Goal: Task Accomplishment & Management: Complete application form

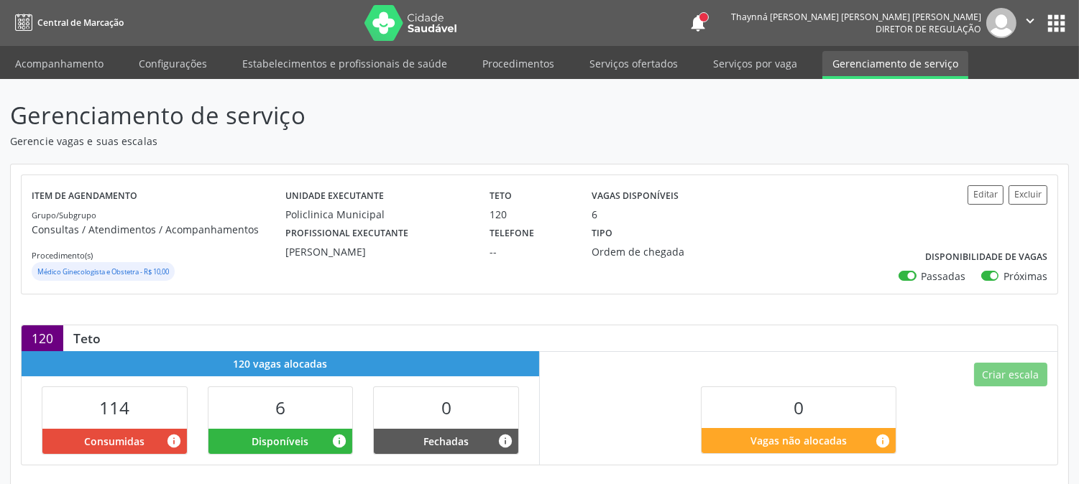
scroll to position [331, 0]
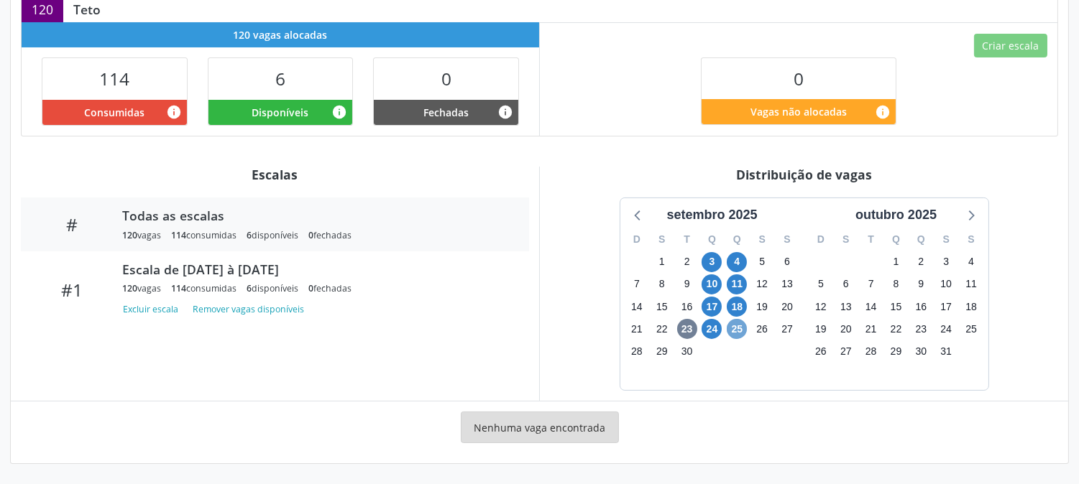
click at [731, 328] on span "25" at bounding box center [737, 329] width 20 height 20
click at [717, 328] on span "24" at bounding box center [712, 329] width 20 height 20
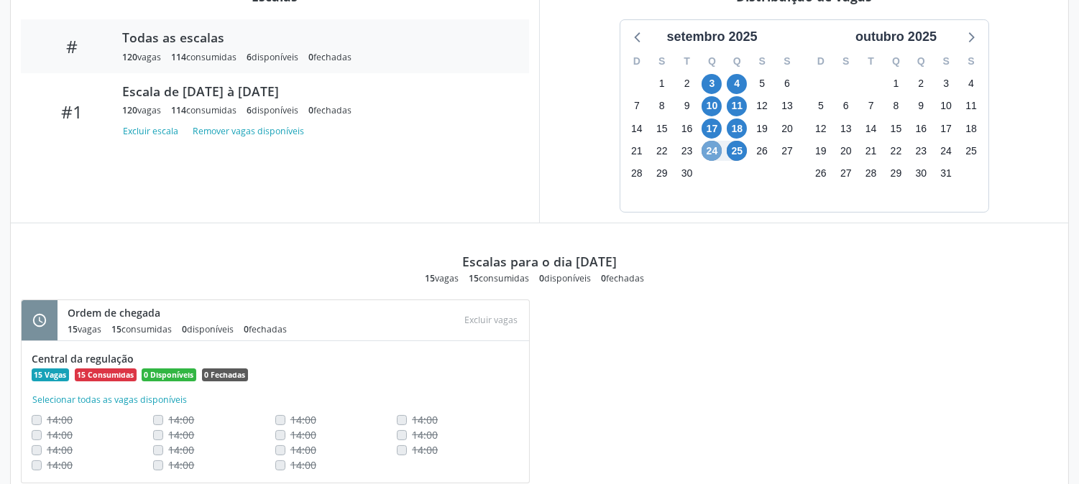
scroll to position [109, 0]
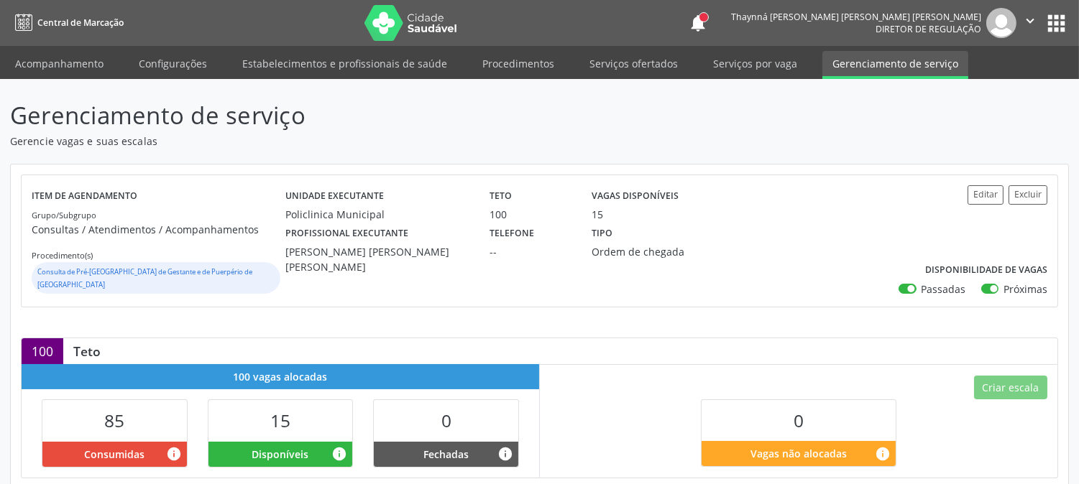
scroll to position [319, 0]
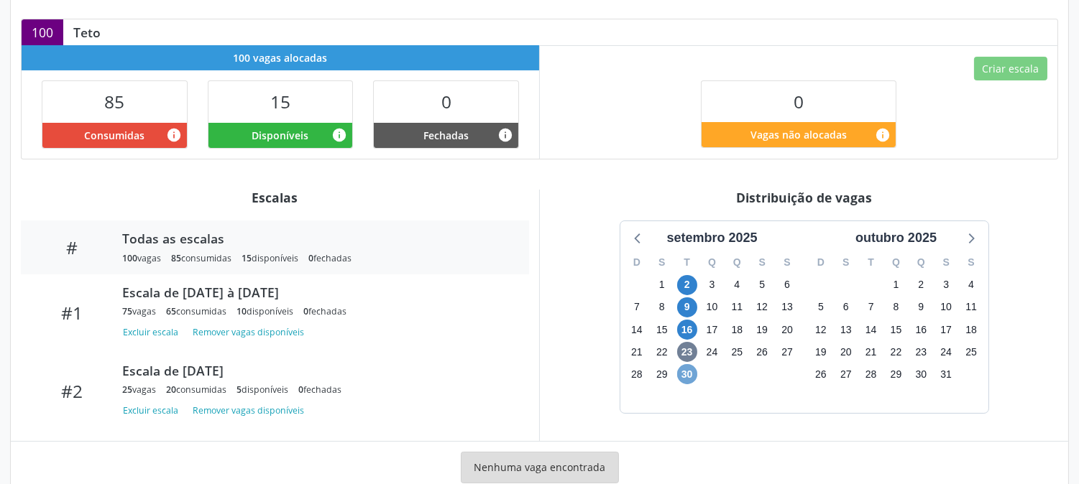
click at [685, 364] on span "30" at bounding box center [687, 374] width 20 height 20
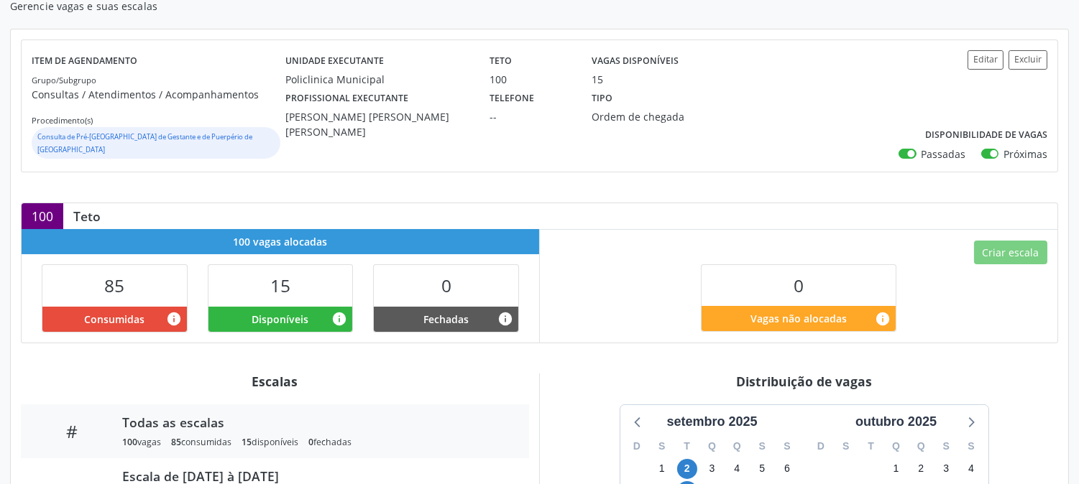
scroll to position [0, 0]
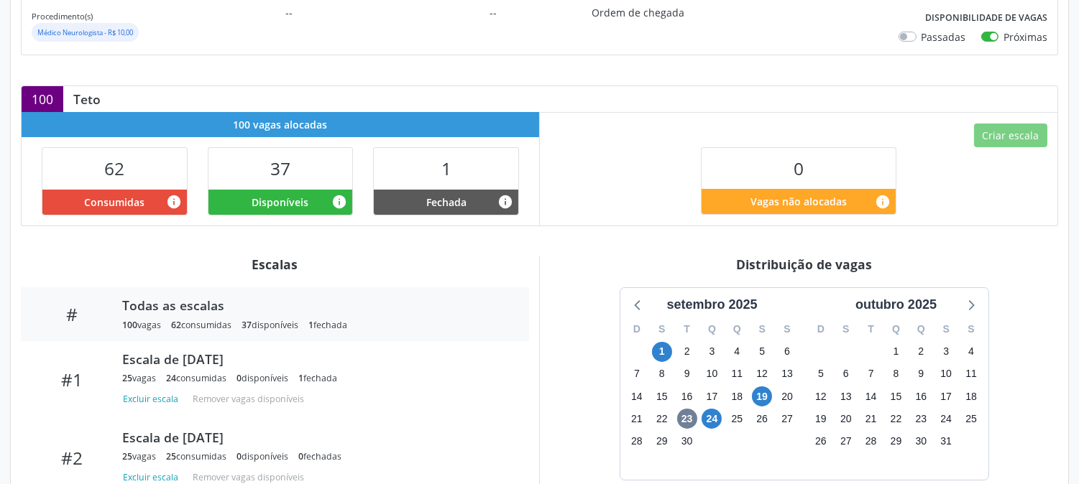
scroll to position [352, 0]
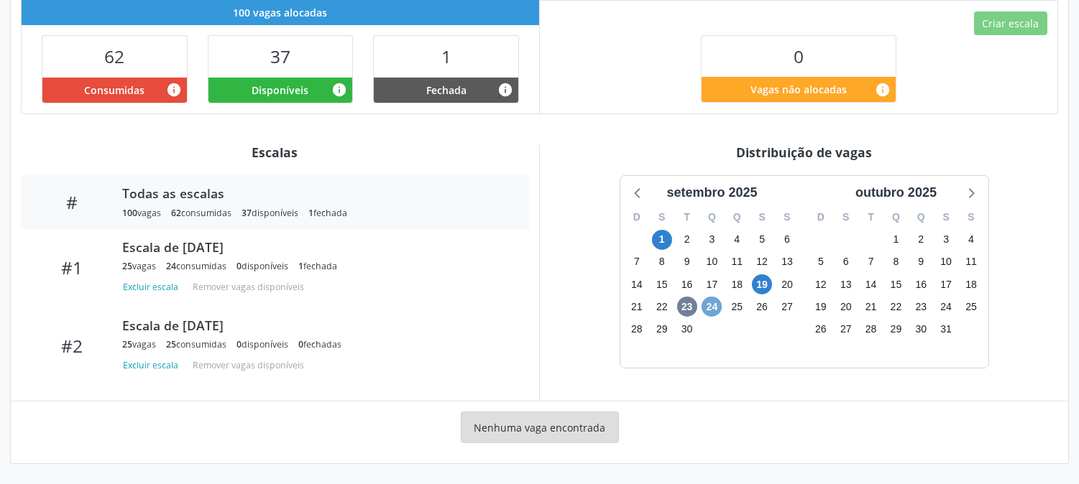
click at [703, 305] on span "24" at bounding box center [712, 307] width 20 height 20
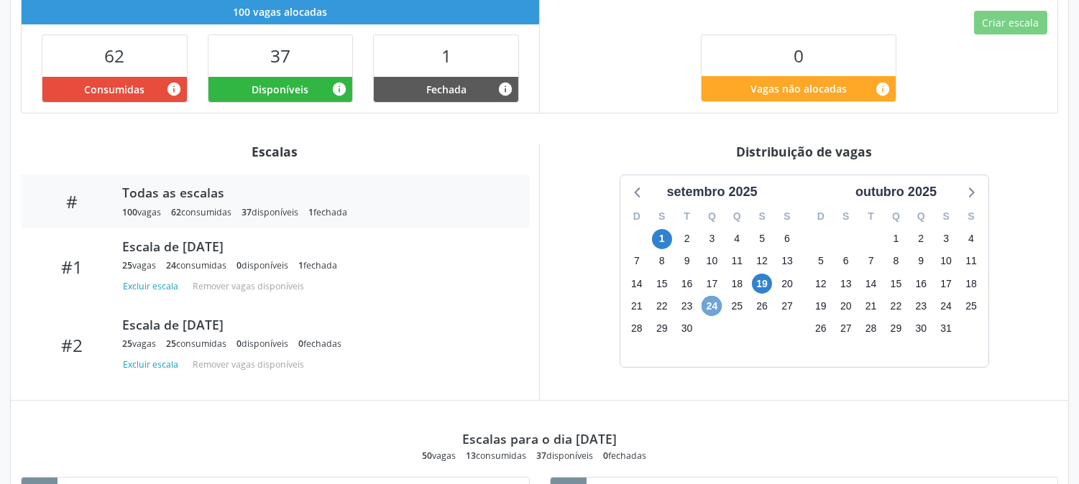
scroll to position [620, 0]
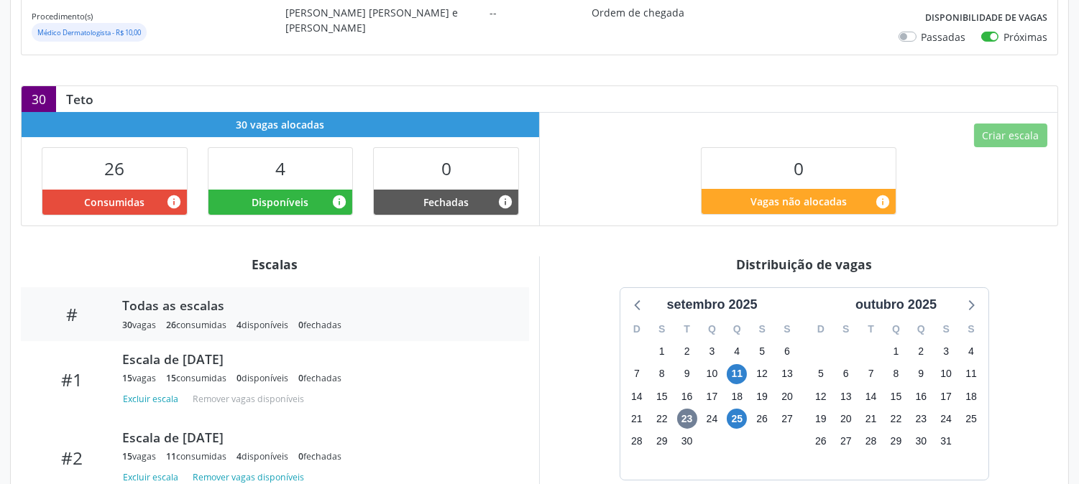
scroll to position [319, 0]
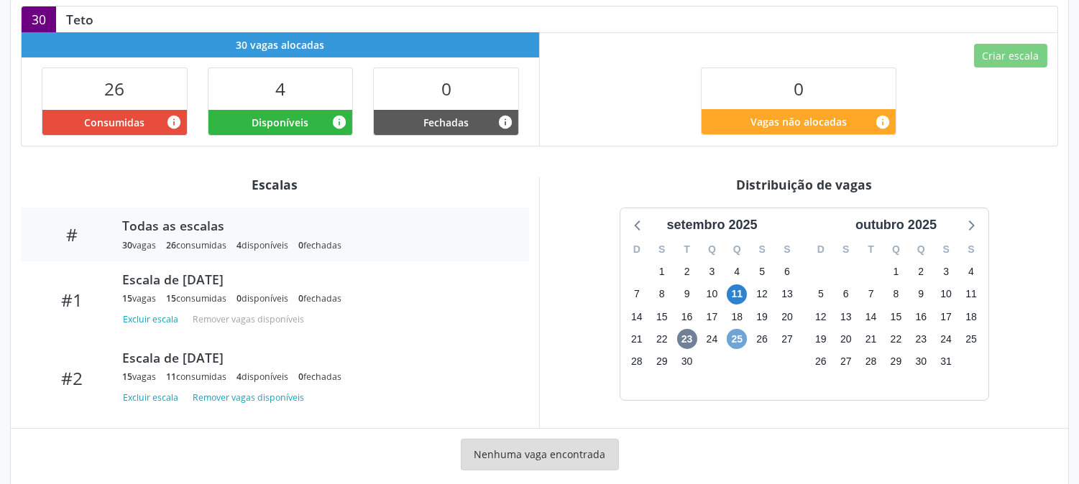
click at [733, 336] on span "25" at bounding box center [737, 339] width 20 height 20
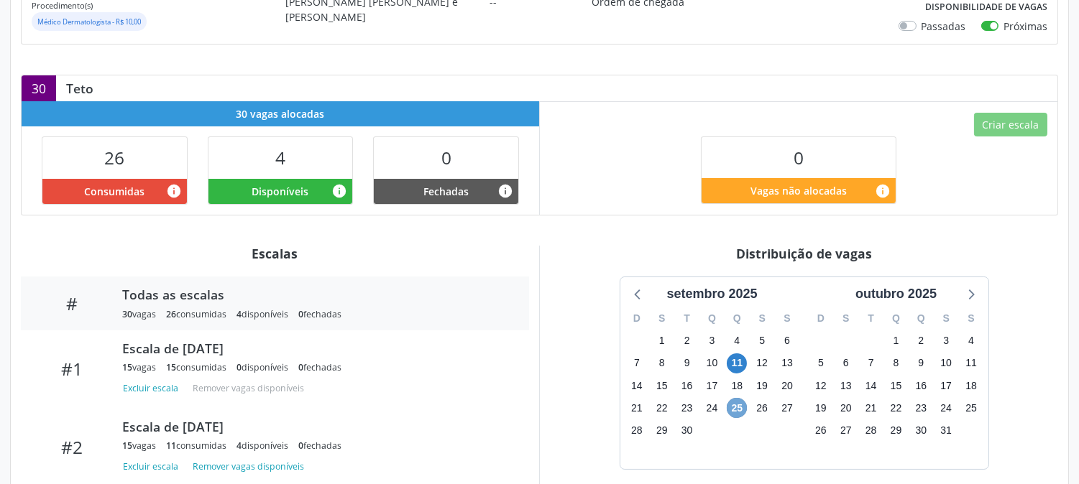
scroll to position [0, 0]
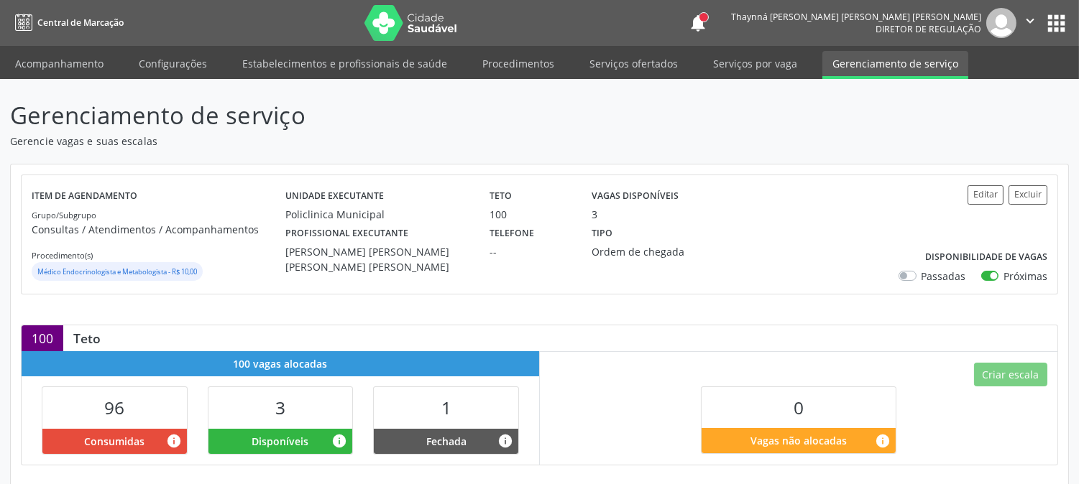
scroll to position [331, 0]
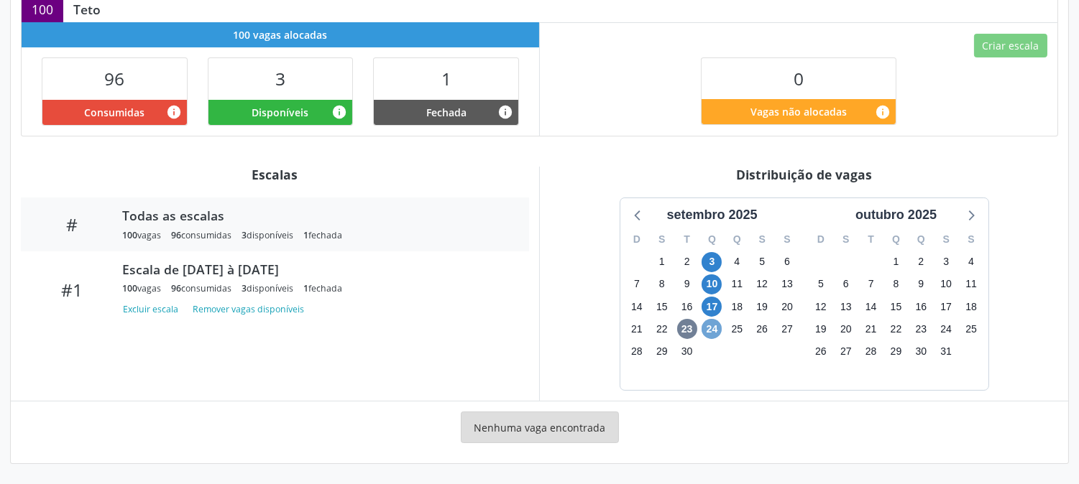
click at [708, 335] on span "24" at bounding box center [712, 329] width 20 height 20
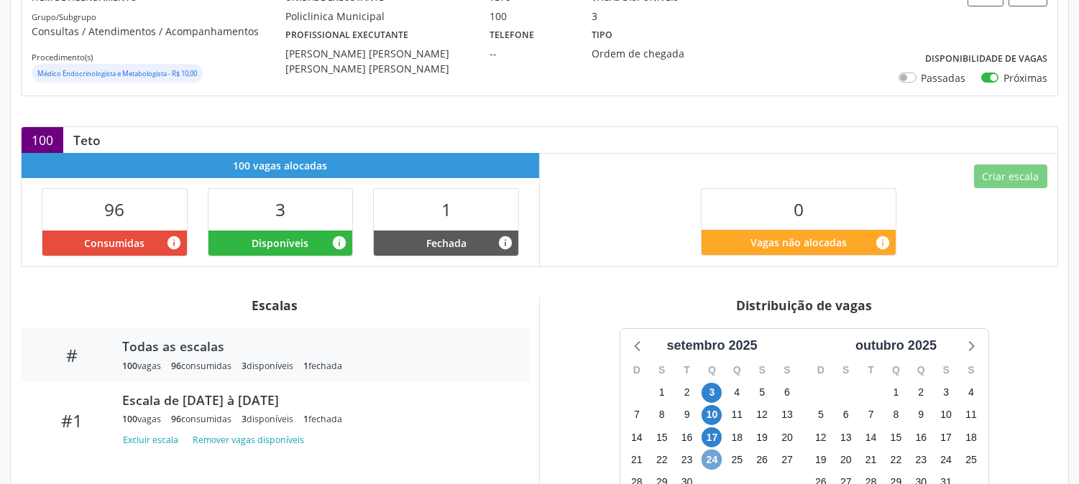
scroll to position [0, 0]
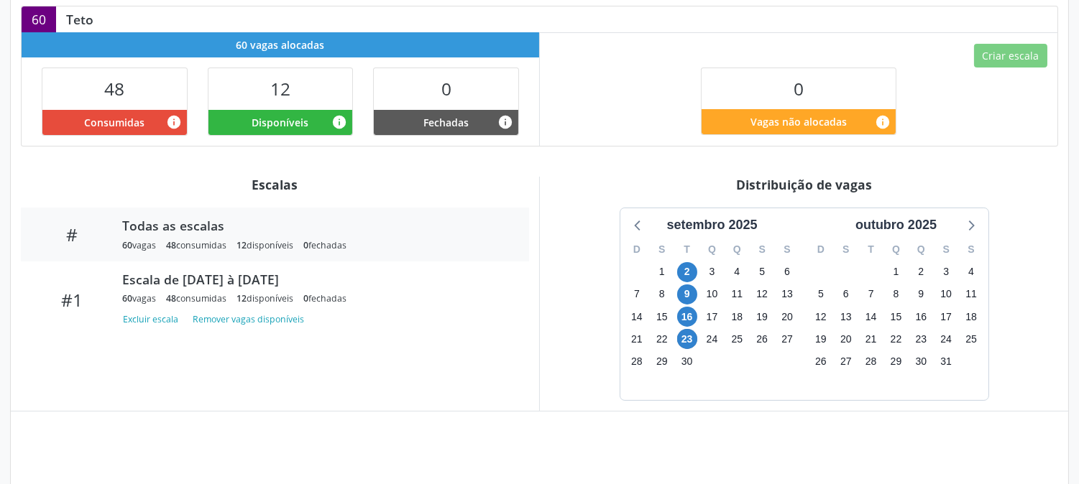
scroll to position [399, 0]
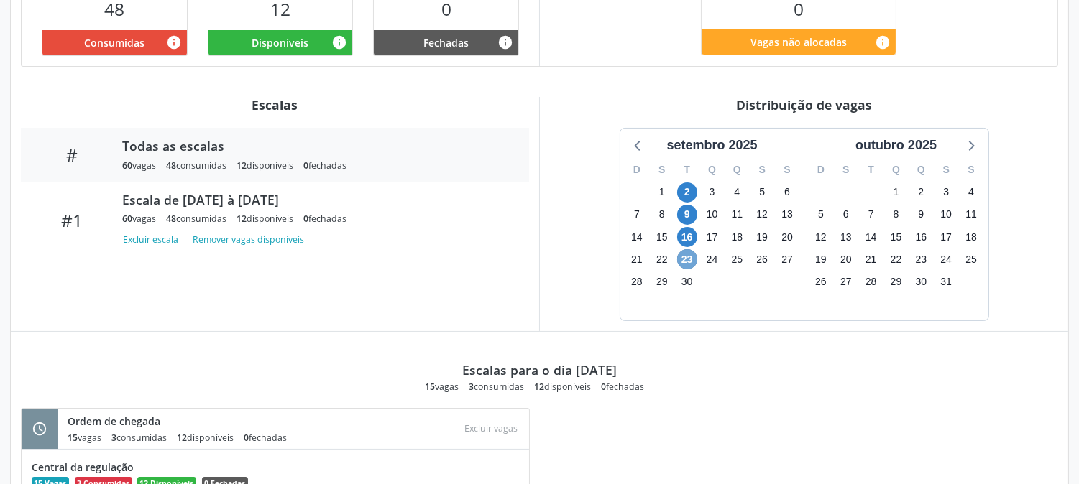
click at [686, 263] on span "23" at bounding box center [687, 259] width 20 height 20
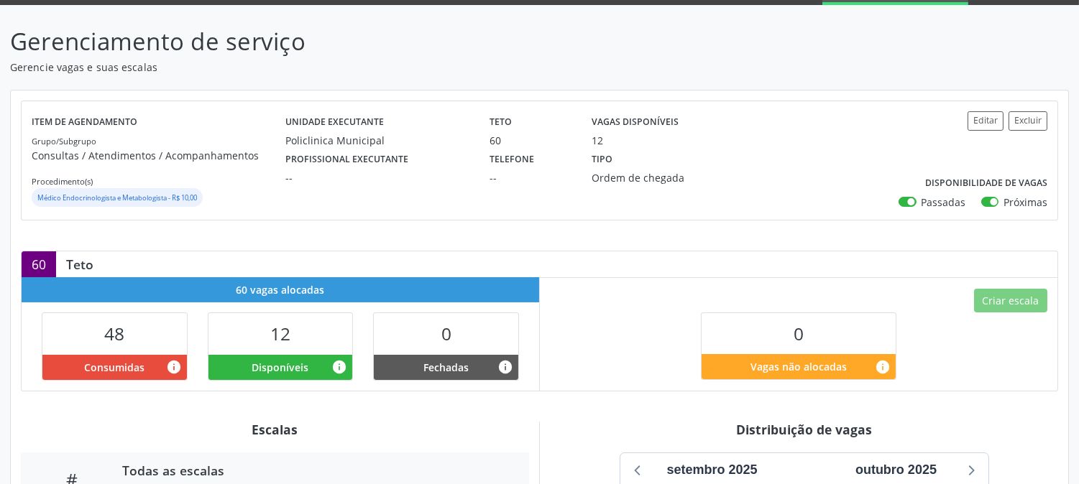
scroll to position [0, 0]
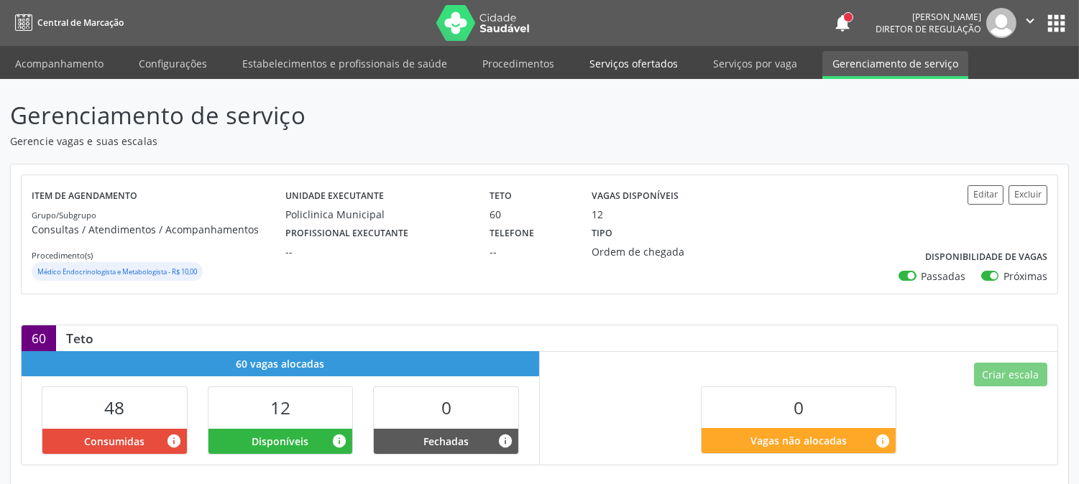
click at [631, 61] on link "Serviços ofertados" at bounding box center [633, 63] width 109 height 25
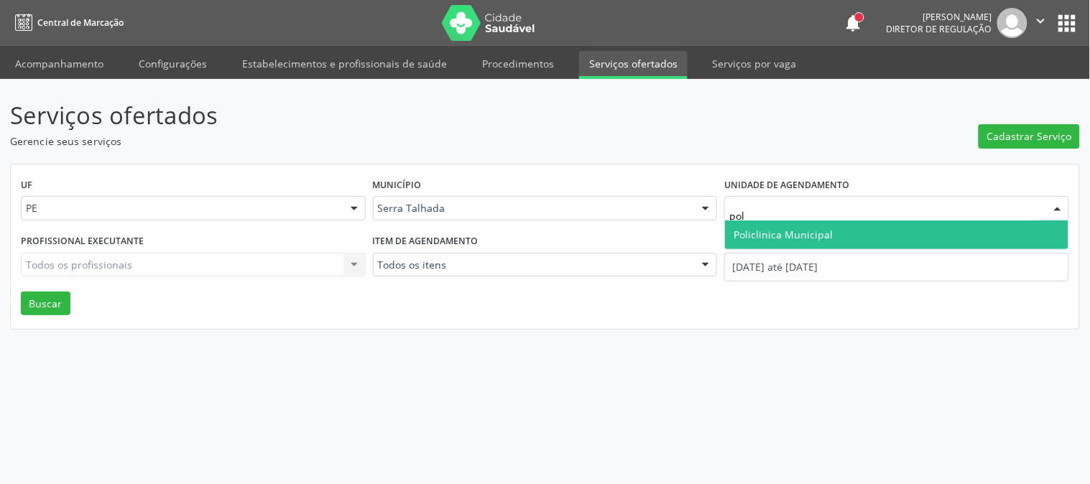
type input "poli"
click at [902, 226] on span "Policlinica Municipal" at bounding box center [897, 235] width 344 height 29
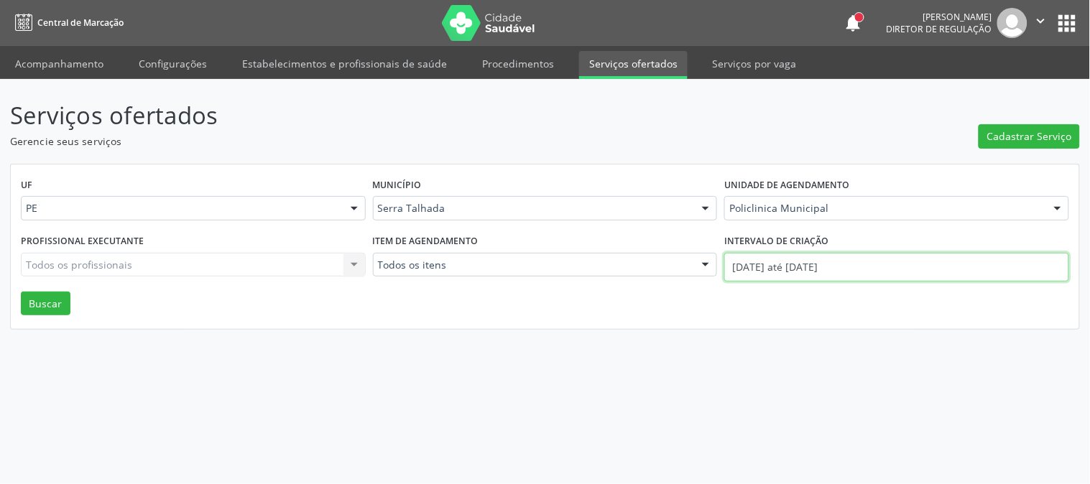
click at [901, 259] on input "01/09/2025 até 23/09/2025" at bounding box center [897, 267] width 345 height 29
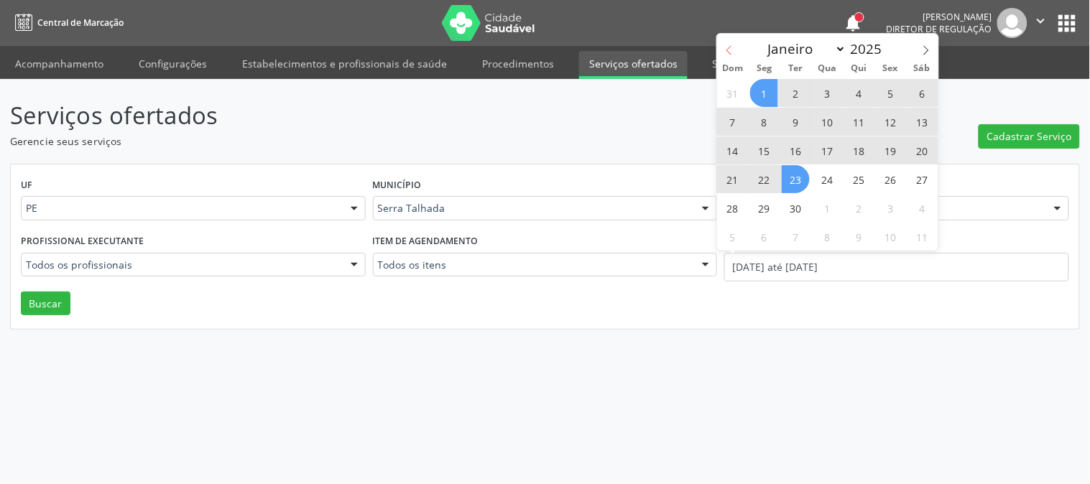
click at [720, 53] on span at bounding box center [729, 46] width 24 height 24
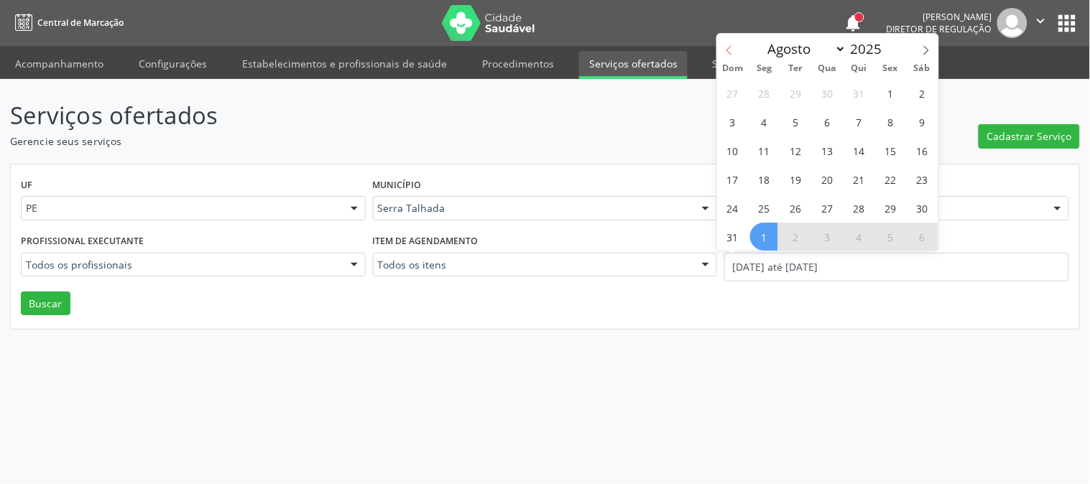
click at [720, 53] on span at bounding box center [729, 46] width 24 height 24
select select "6"
click at [760, 127] on span "7" at bounding box center [764, 122] width 28 height 28
type input "07/07/2025"
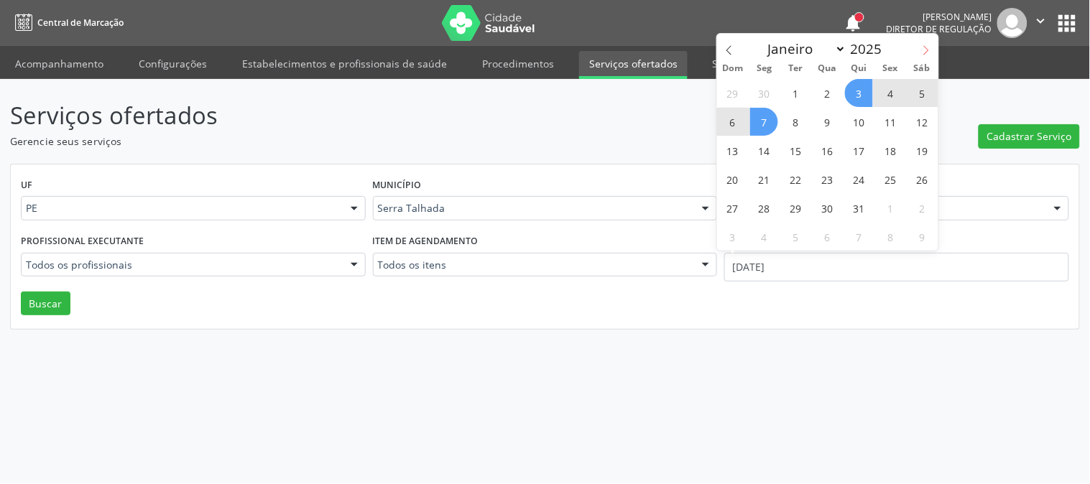
click at [929, 52] on icon at bounding box center [926, 50] width 10 height 10
select select "8"
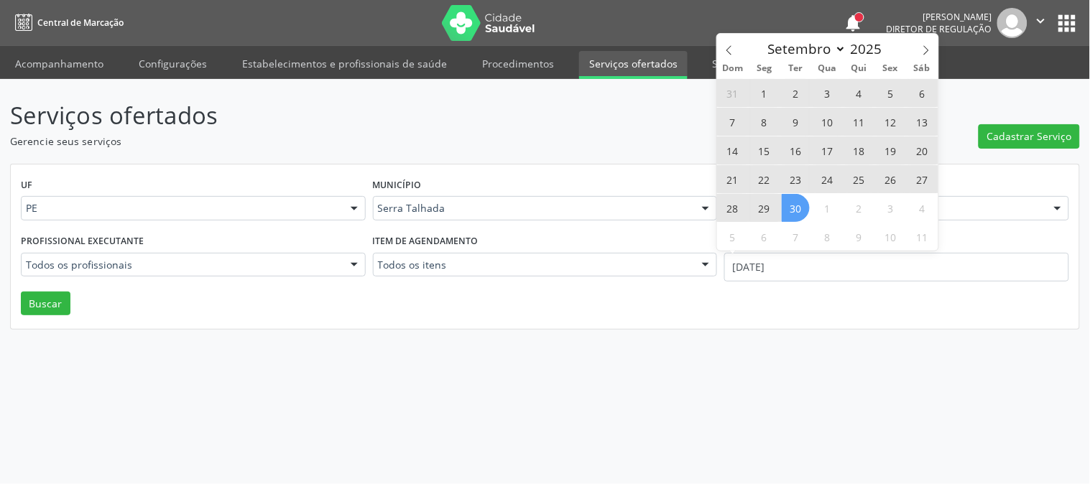
click at [806, 212] on span "30" at bounding box center [796, 208] width 28 height 28
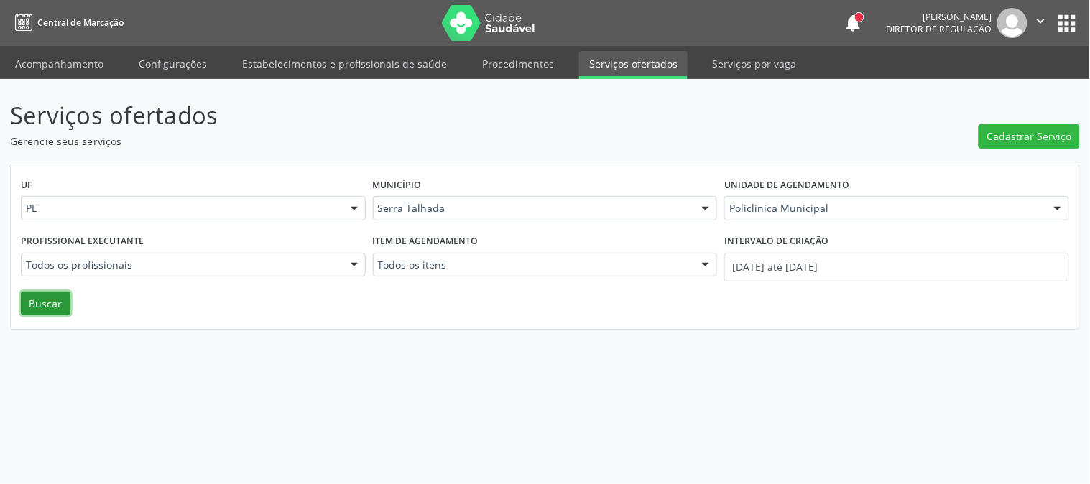
click at [54, 298] on button "Buscar" at bounding box center [46, 304] width 50 height 24
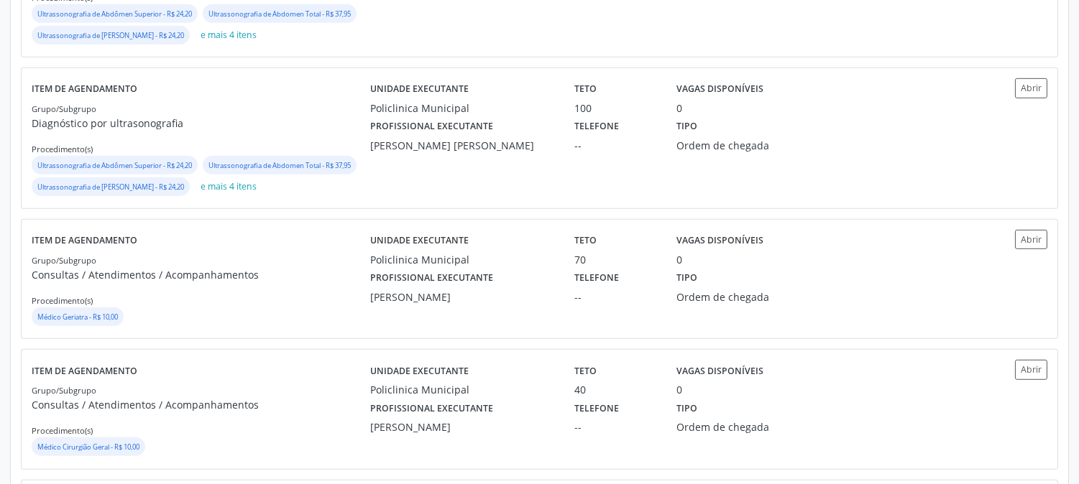
scroll to position [2000, 0]
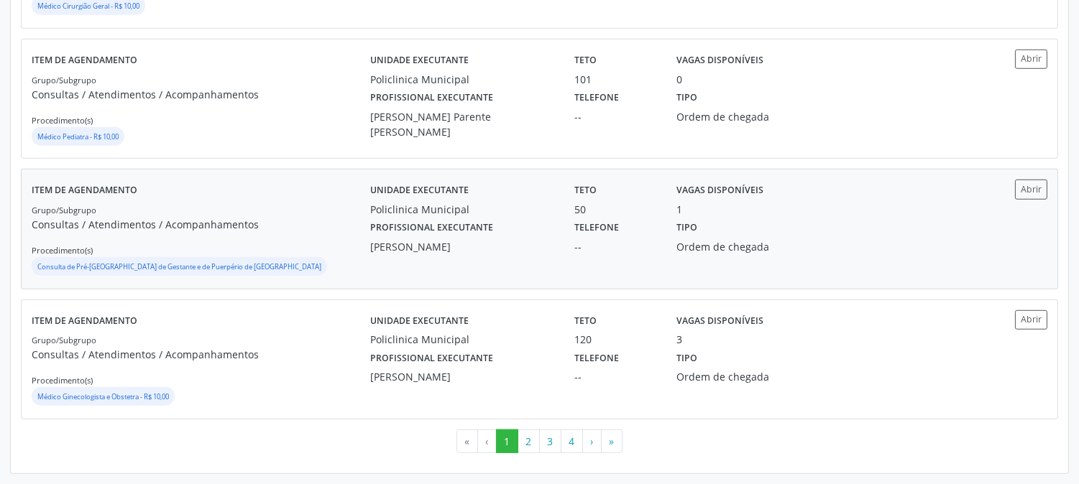
click at [482, 239] on div "Larissa Daianne Gomes Pereira Araujo" at bounding box center [462, 246] width 184 height 15
click at [535, 440] on button "2" at bounding box center [529, 442] width 22 height 24
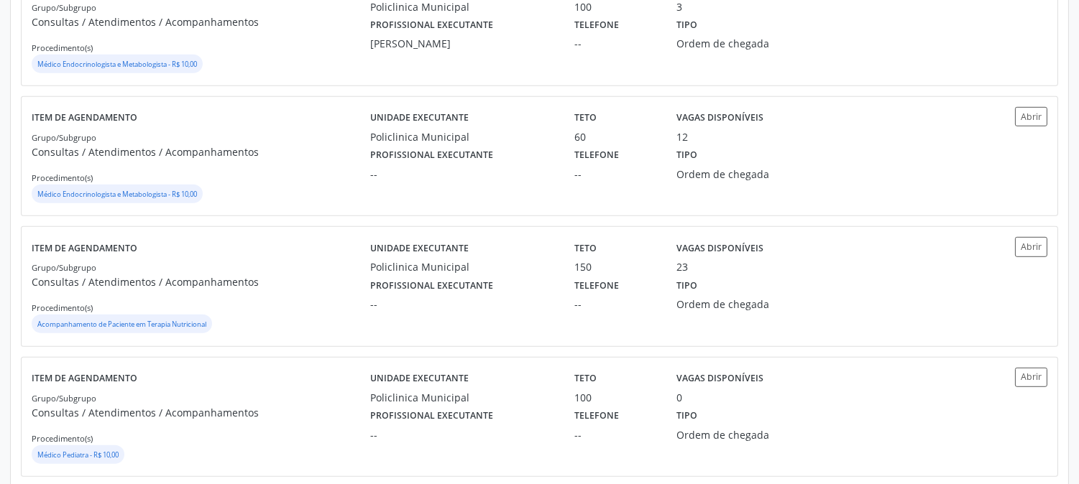
scroll to position [1518, 0]
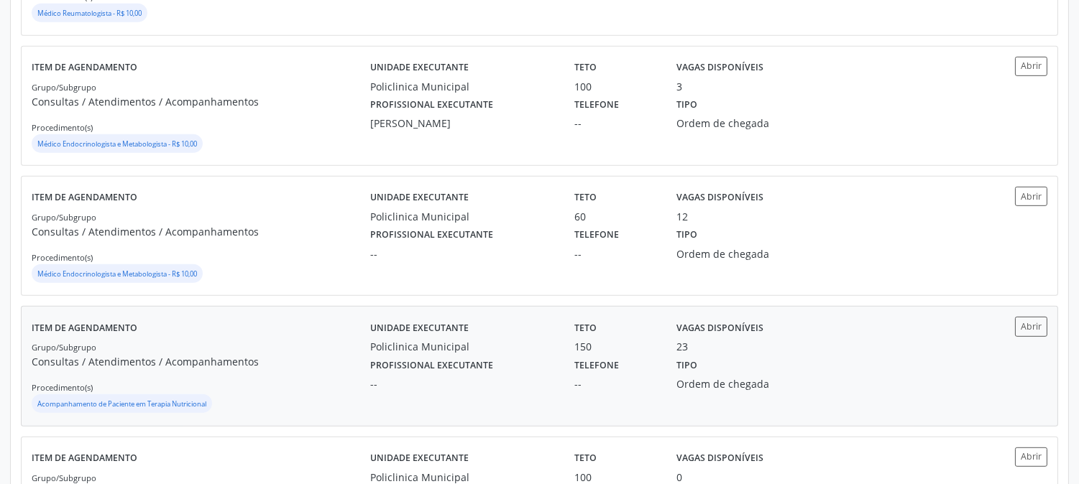
click at [498, 339] on div "Unidade executante Policlinica Municipal" at bounding box center [462, 335] width 204 height 37
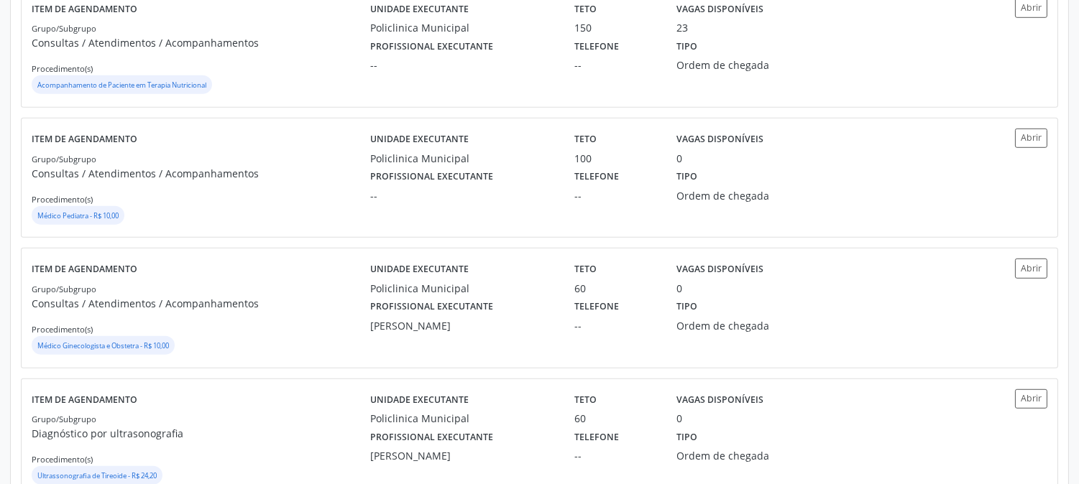
scroll to position [1917, 0]
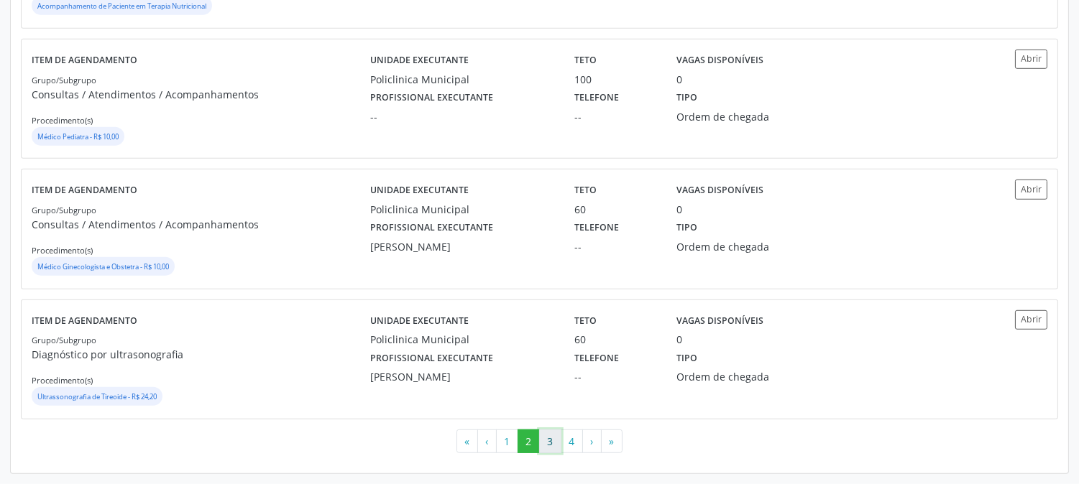
click at [540, 443] on button "3" at bounding box center [550, 442] width 22 height 24
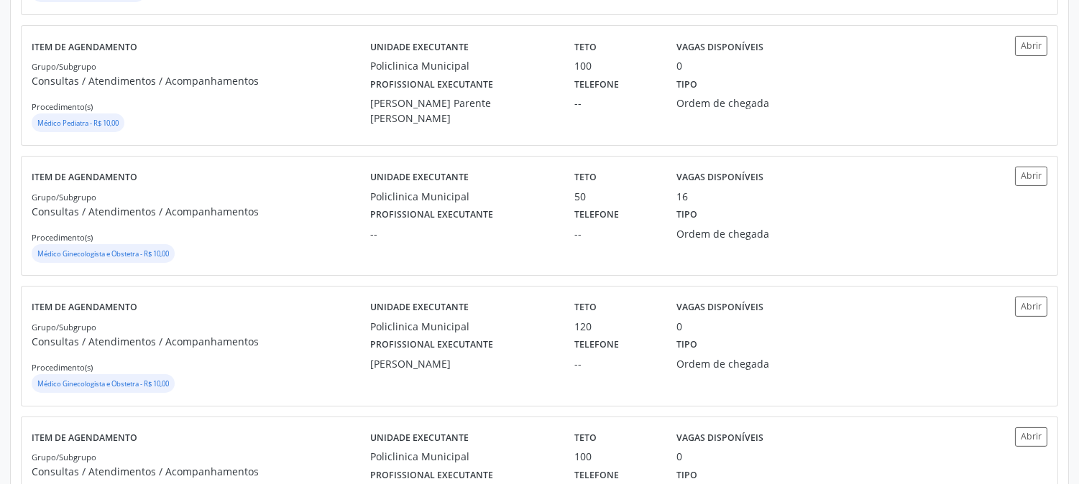
scroll to position [878, 0]
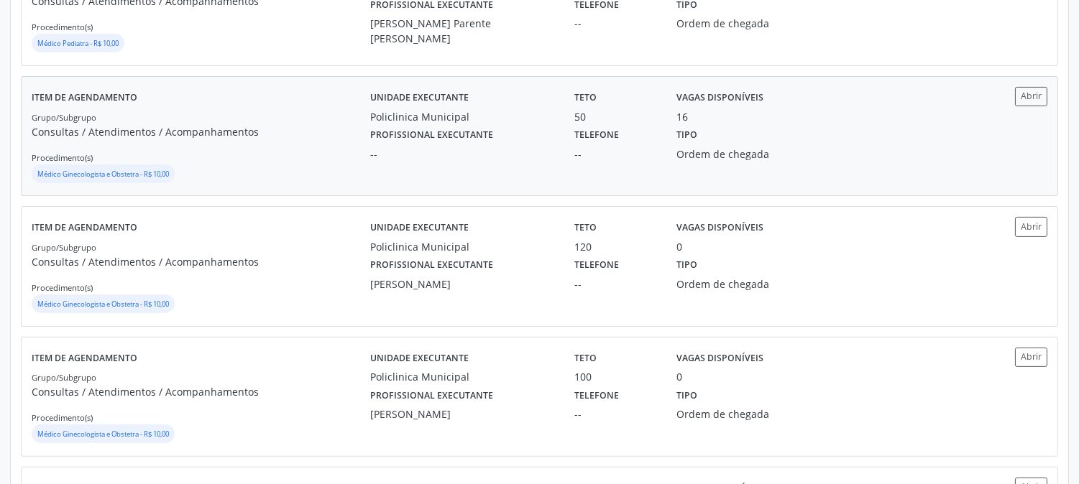
click at [482, 162] on div "--" at bounding box center [462, 154] width 184 height 15
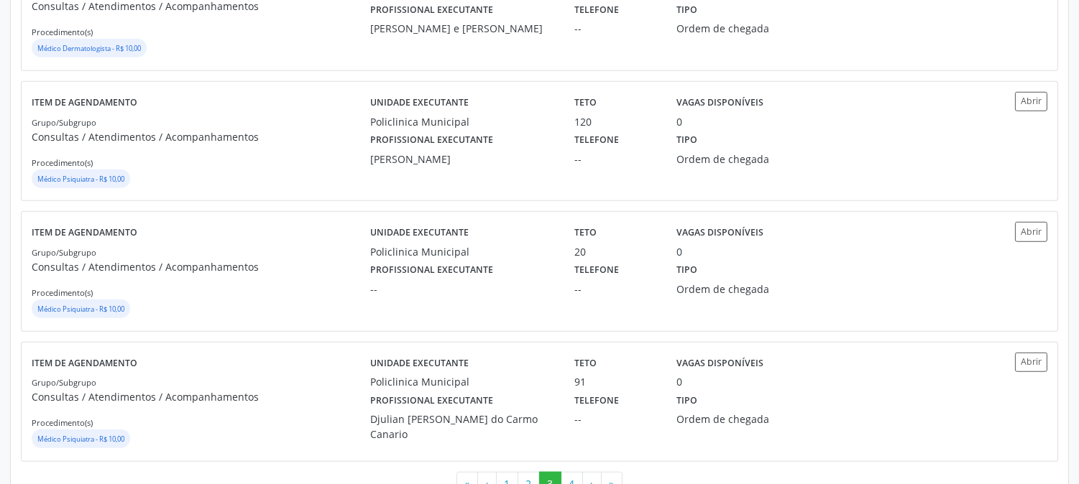
scroll to position [2000, 0]
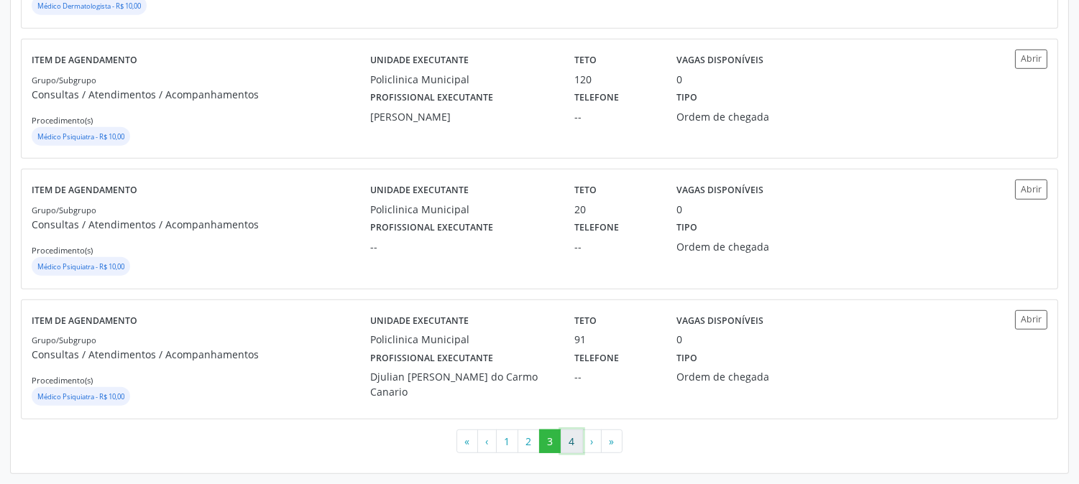
click at [574, 442] on button "4" at bounding box center [572, 442] width 22 height 24
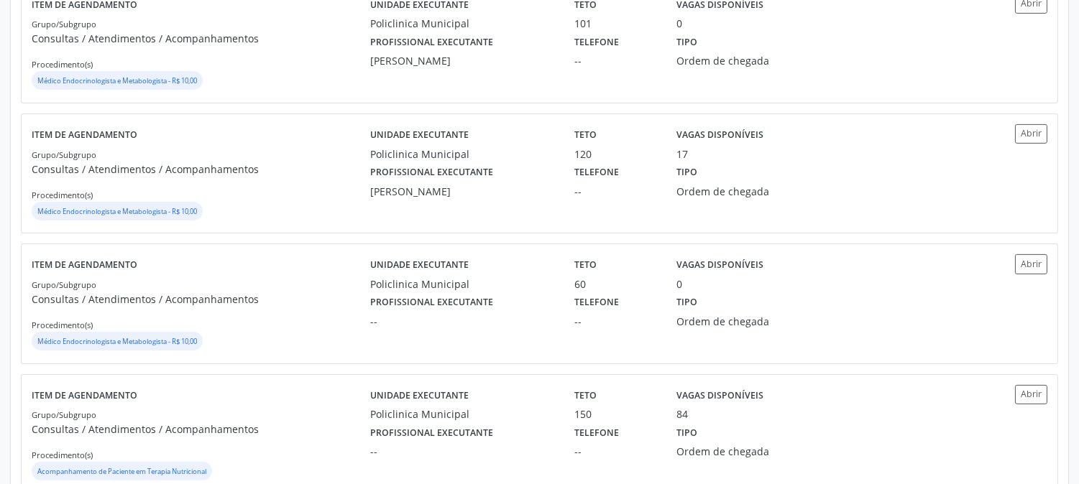
scroll to position [873, 0]
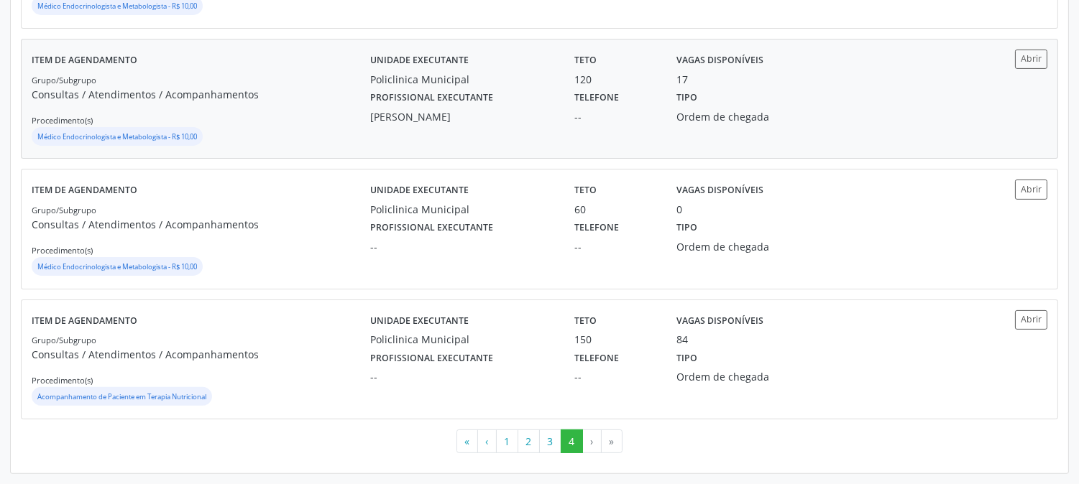
click at [461, 109] on div "Livya Susany Bezerra de Lima" at bounding box center [462, 116] width 184 height 15
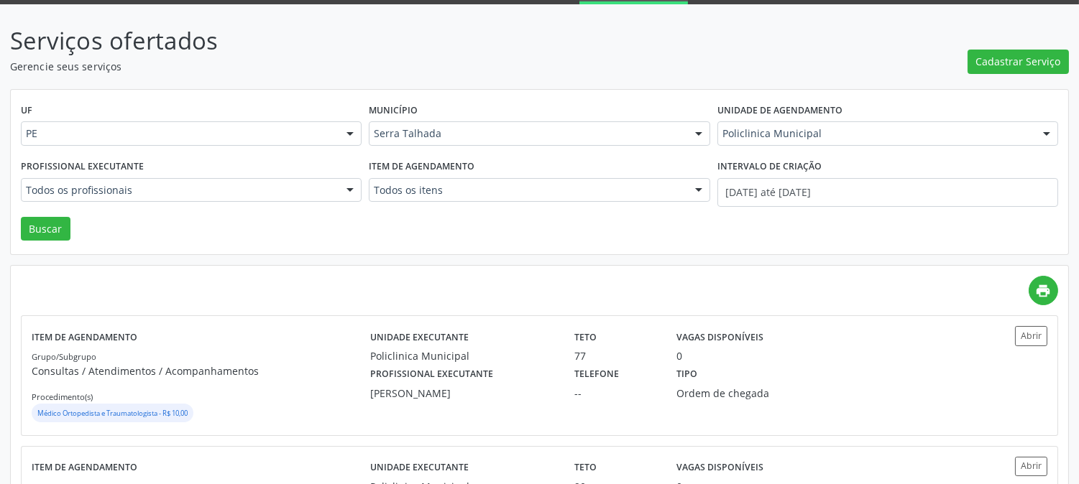
scroll to position [0, 0]
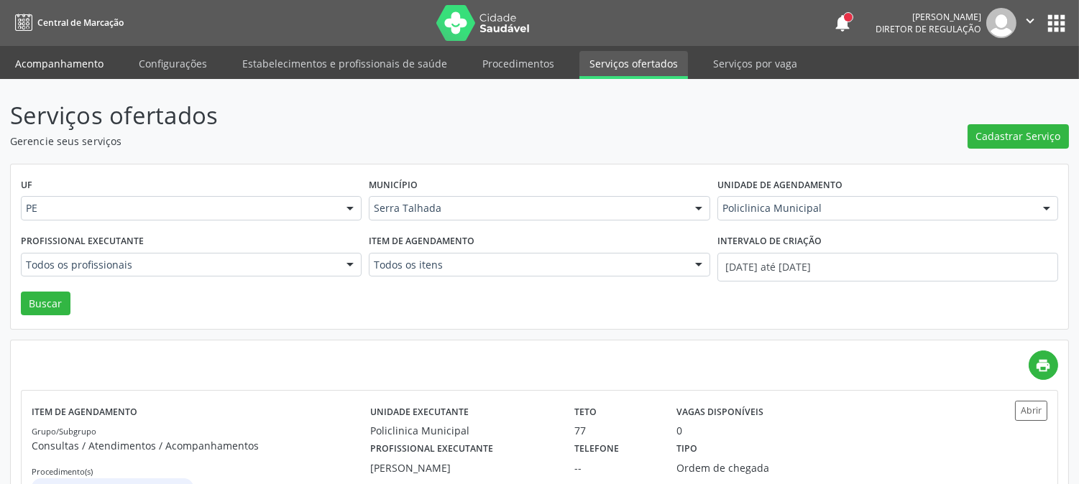
click at [81, 60] on link "Acompanhamento" at bounding box center [59, 63] width 109 height 25
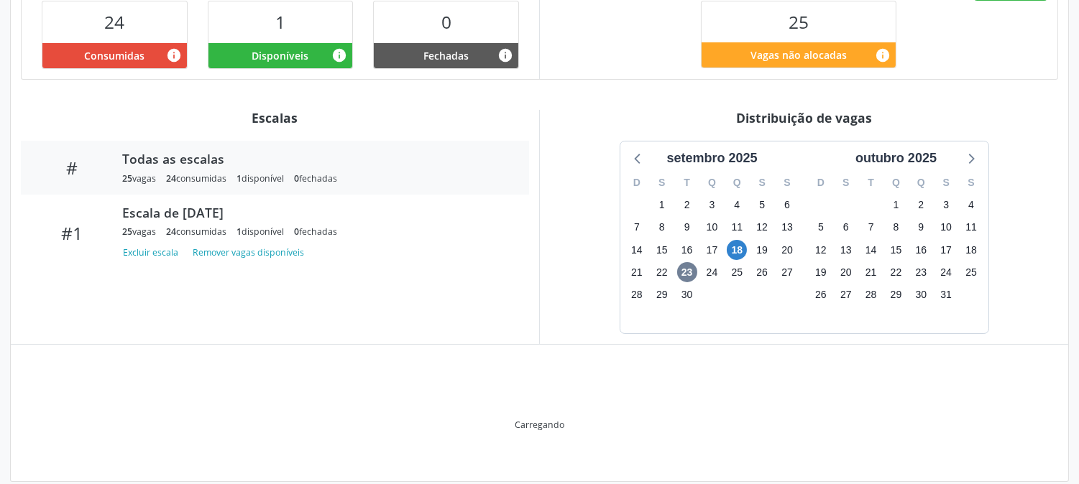
scroll to position [331, 0]
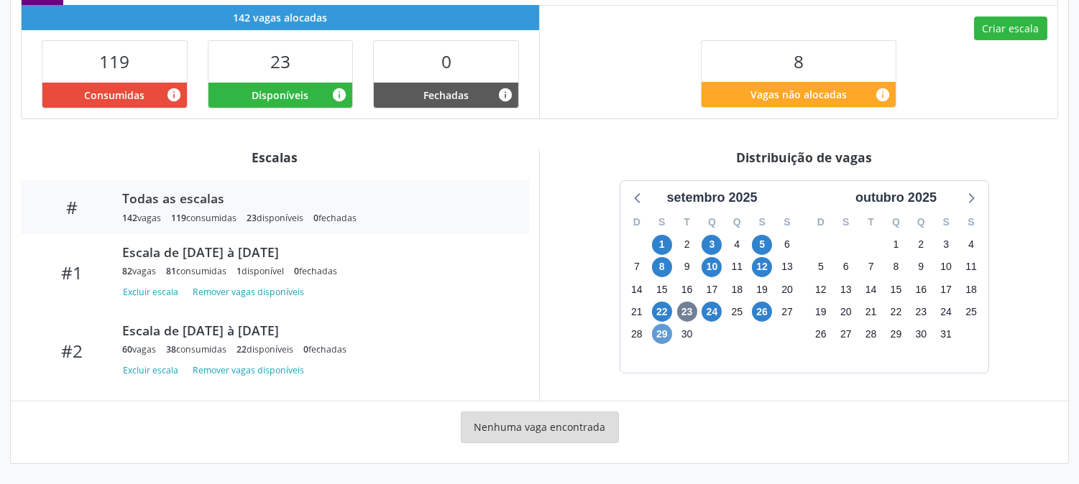
scroll to position [347, 0]
click at [706, 318] on span "24" at bounding box center [712, 312] width 20 height 20
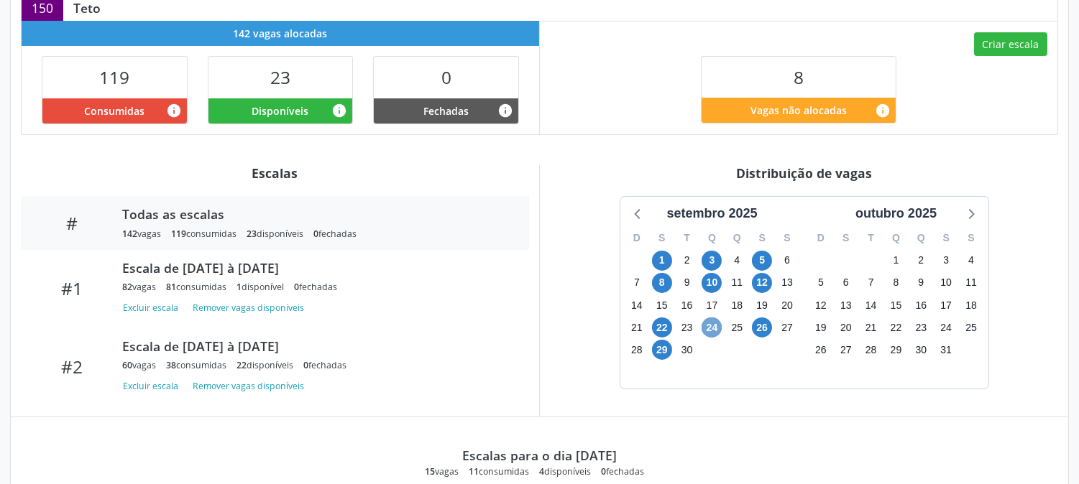
scroll to position [0, 0]
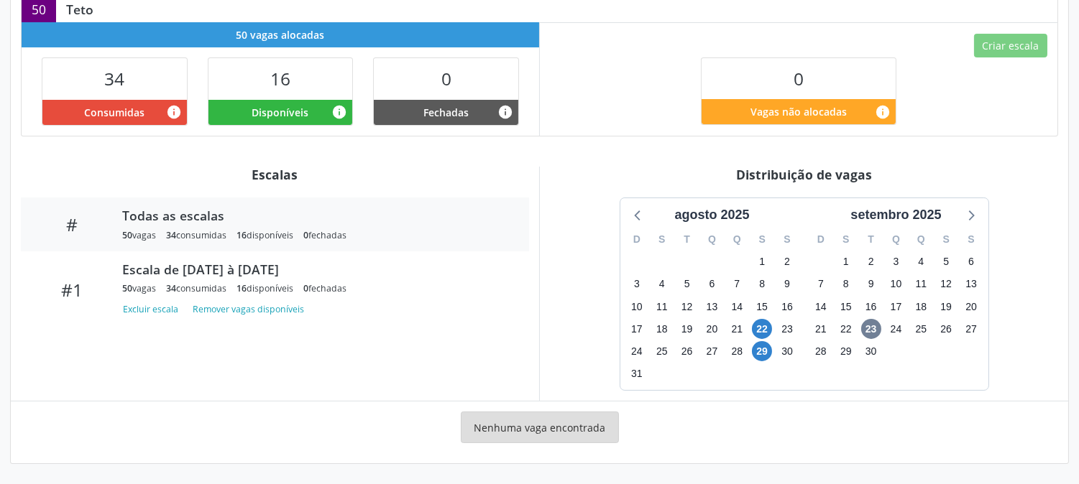
scroll to position [91, 0]
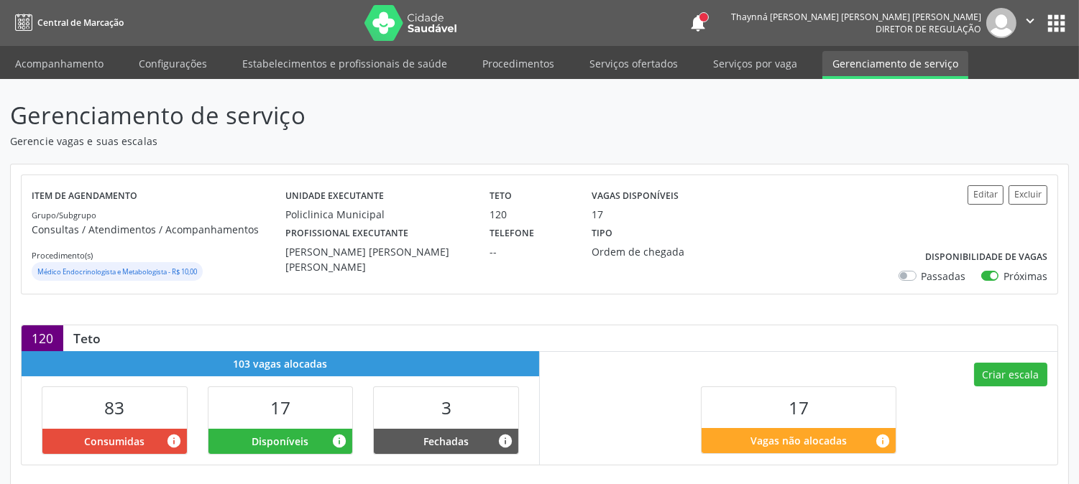
scroll to position [319, 0]
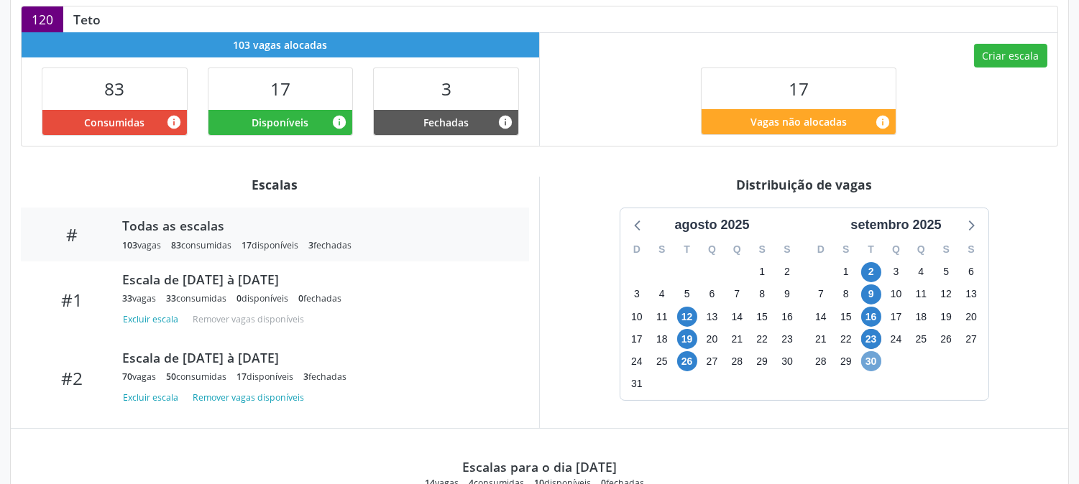
click at [874, 362] on span "30" at bounding box center [871, 361] width 20 height 20
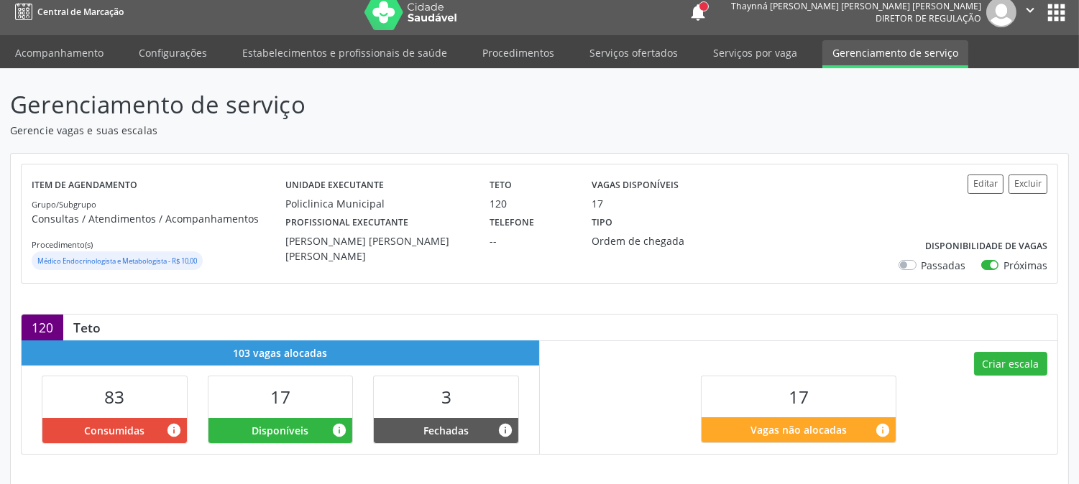
scroll to position [0, 0]
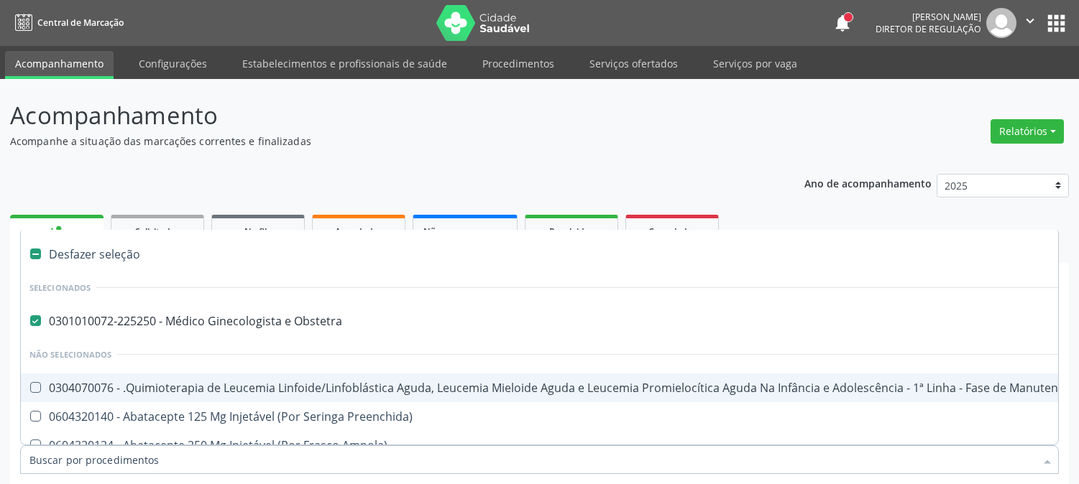
scroll to position [140, 0]
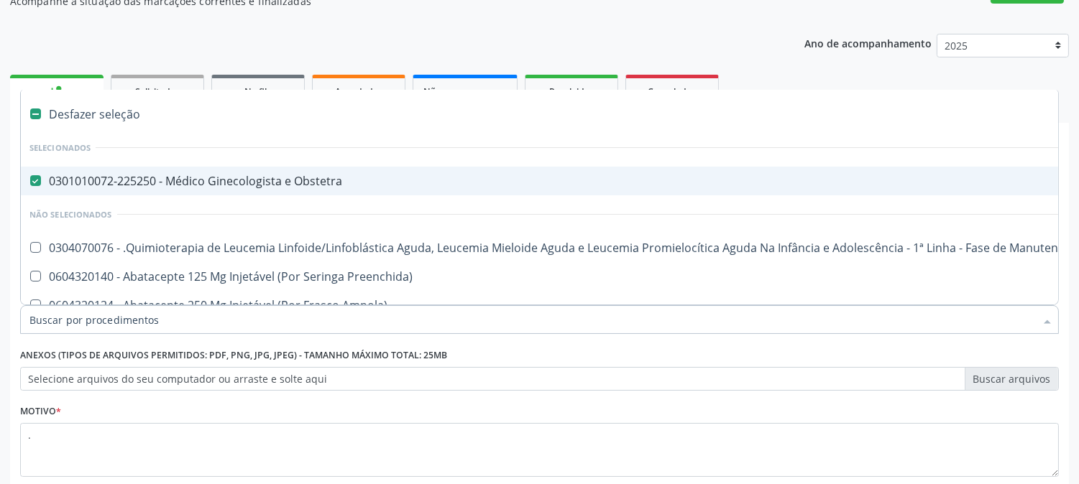
click at [50, 182] on div "0301010072-225250 - Médico Ginecologista e Obstetra" at bounding box center [588, 181] width 1119 height 12
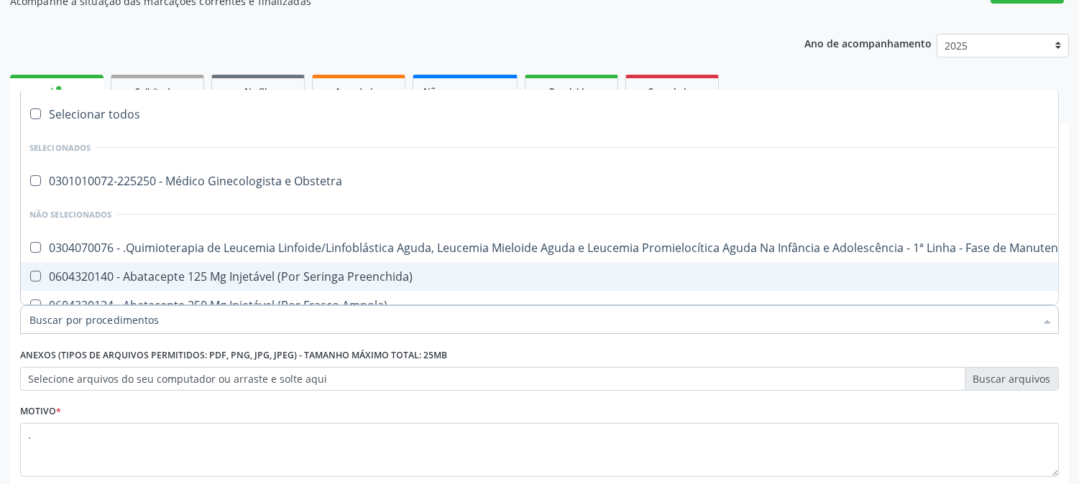
checkbox Obstetra "false"
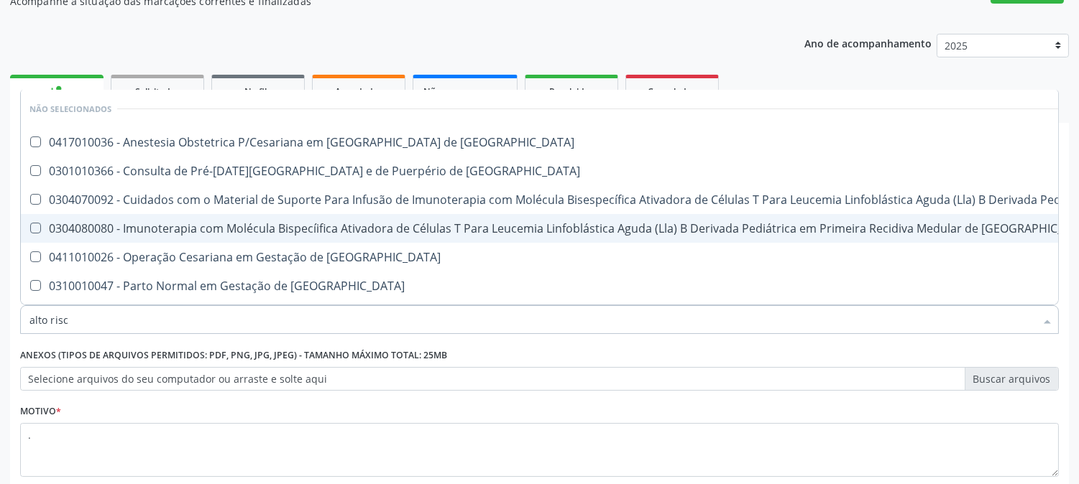
type input "alto risco"
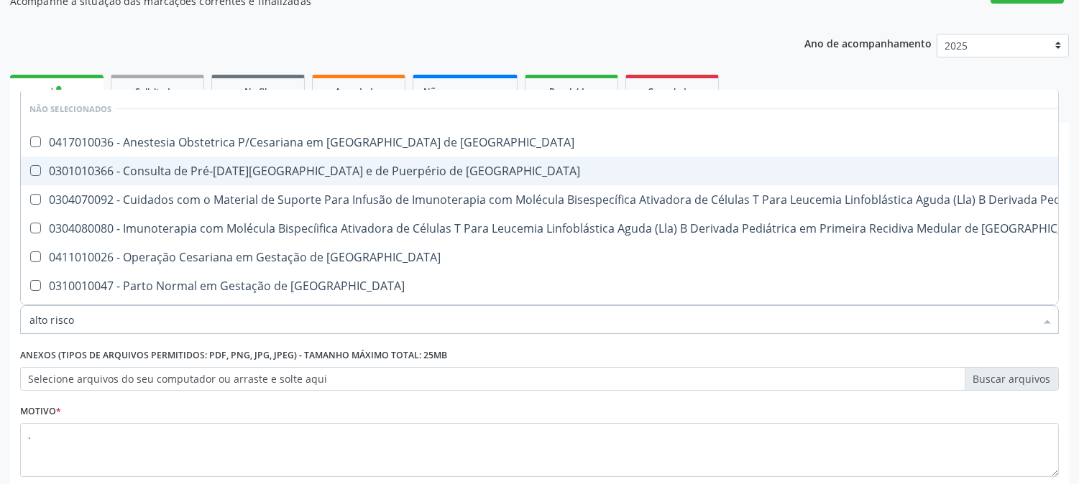
click at [139, 178] on span "0301010366 - Consulta de Pré-[DATE][GEOGRAPHIC_DATA] e de Puerpério de [GEOGRAP…" at bounding box center [768, 171] width 1494 height 29
checkbox Risco "true"
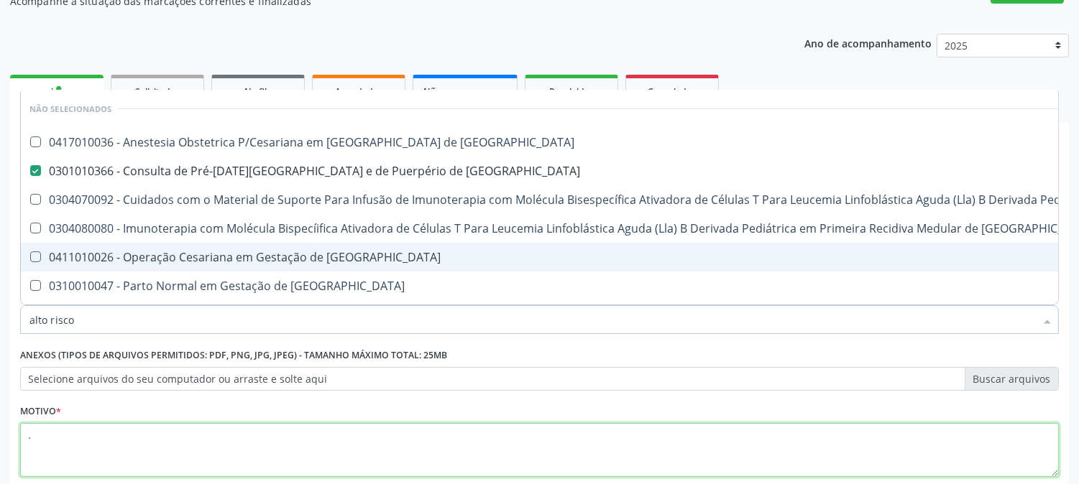
click at [564, 459] on textarea "." at bounding box center [539, 450] width 1039 height 55
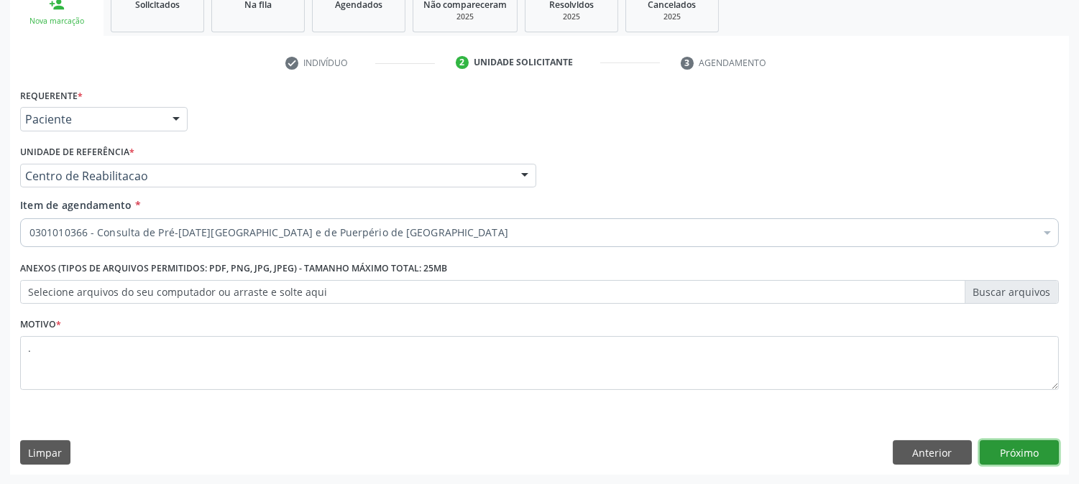
click at [1026, 446] on button "Próximo" at bounding box center [1019, 453] width 79 height 24
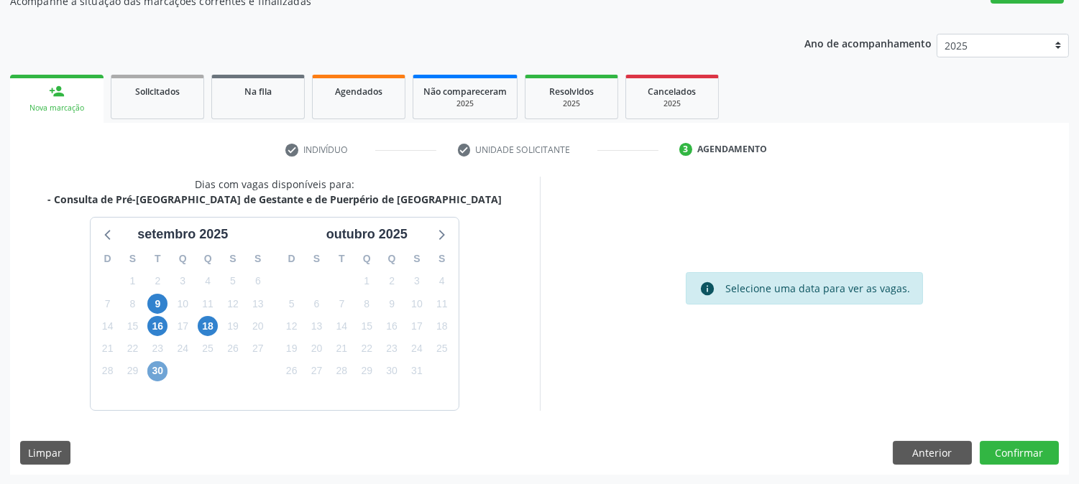
click at [160, 369] on span "30" at bounding box center [157, 372] width 20 height 20
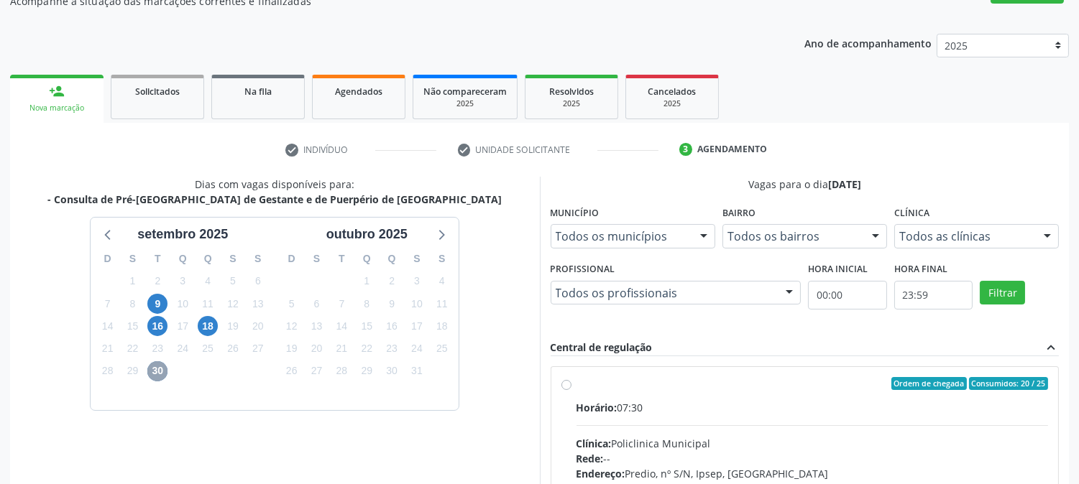
scroll to position [348, 0]
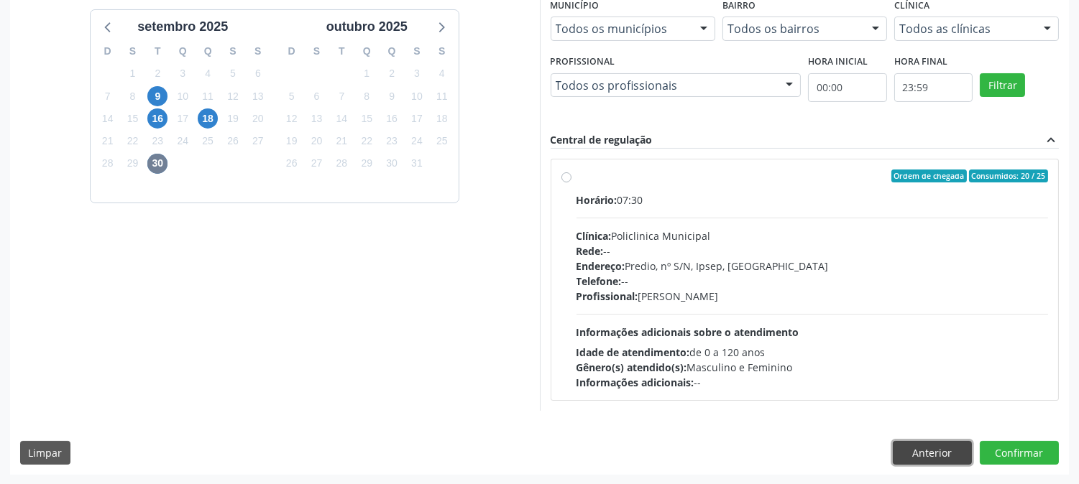
click at [913, 461] on button "Anterior" at bounding box center [932, 453] width 79 height 24
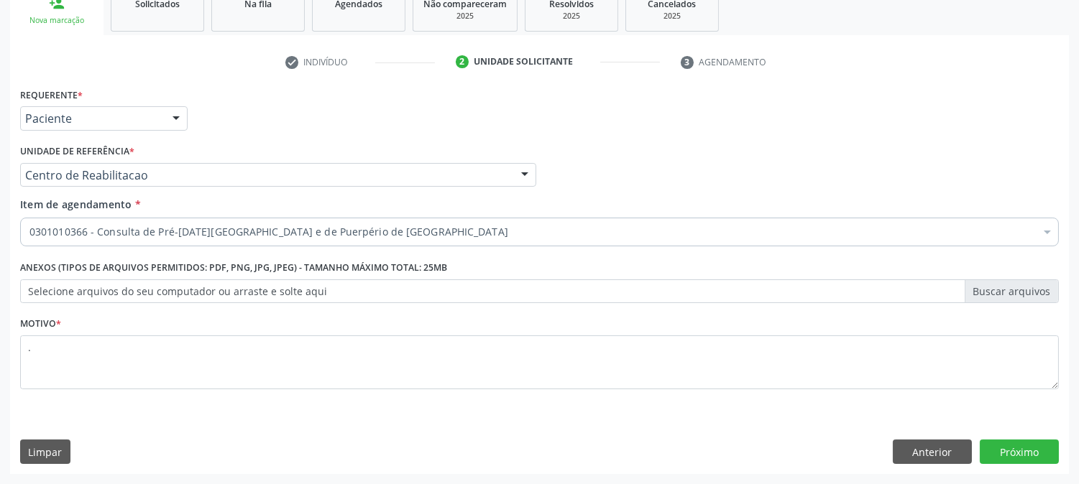
scroll to position [227, 0]
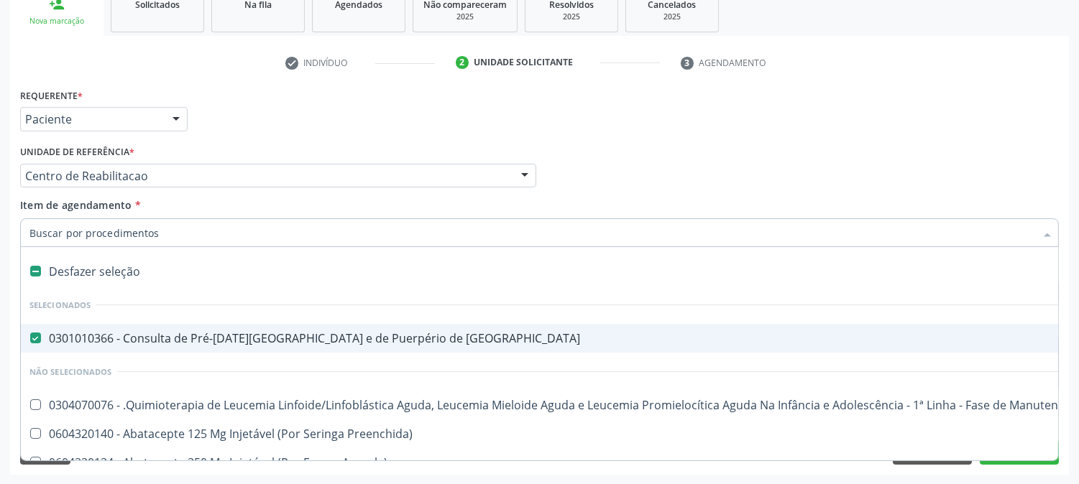
click at [87, 333] on div "0301010366 - Consulta de Pré-[DATE][GEOGRAPHIC_DATA] e de Puerpério de [GEOGRAP…" at bounding box center [588, 339] width 1119 height 12
checkbox Risco "false"
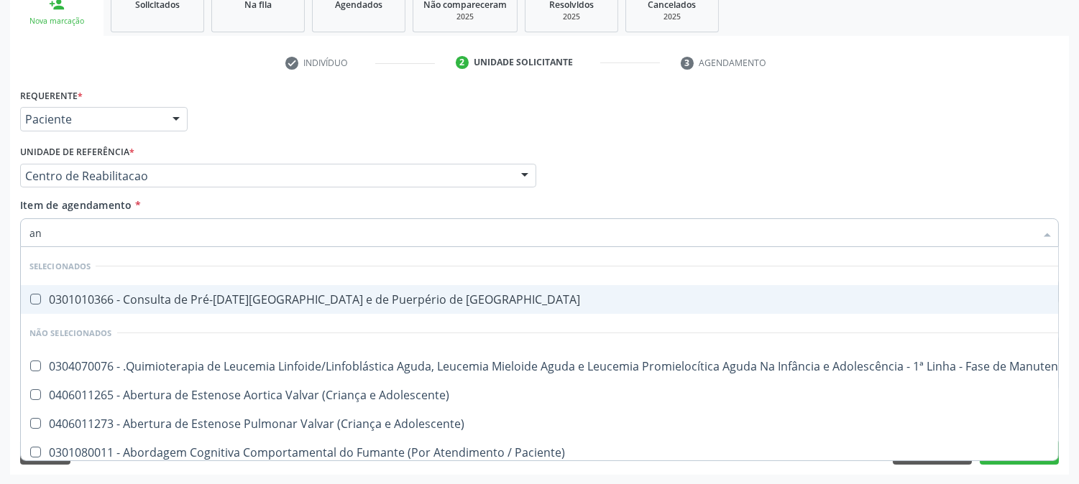
type input "a"
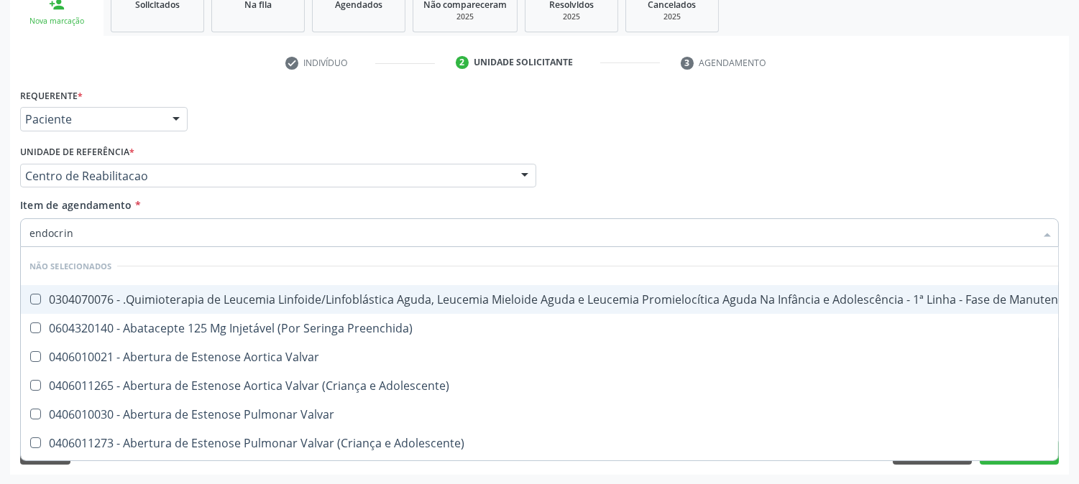
type input "endocrino"
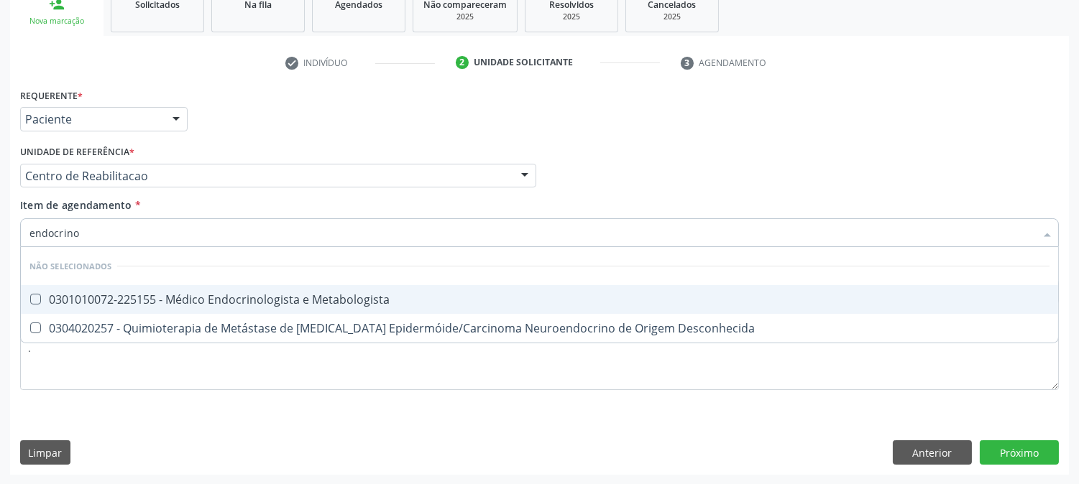
click at [155, 303] on div "0301010072-225155 - Médico Endocrinologista e Metabologista" at bounding box center [539, 300] width 1020 height 12
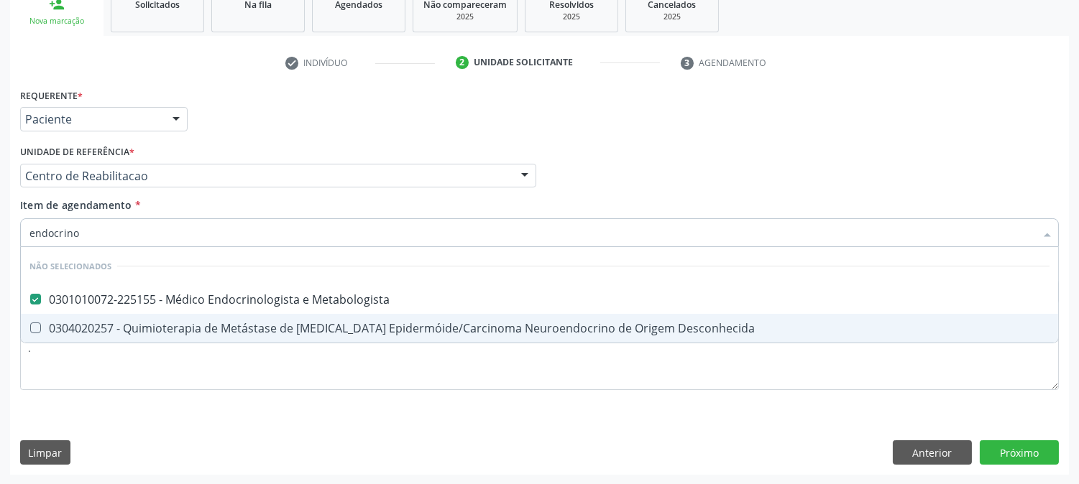
click at [321, 446] on div "Requerente * Paciente Profissional de Saúde Paciente Nenhum resultado encontrad…" at bounding box center [539, 280] width 1059 height 390
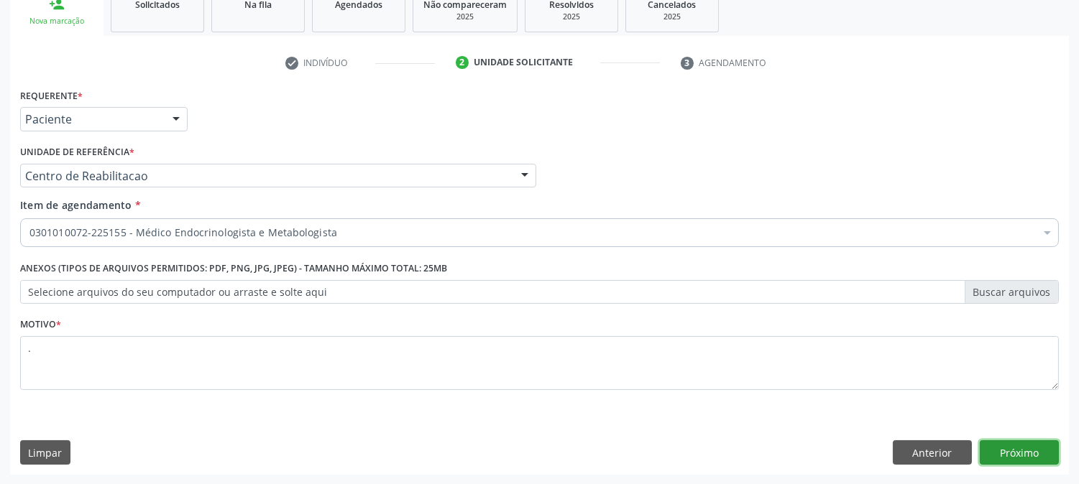
click at [1031, 449] on button "Próximo" at bounding box center [1019, 453] width 79 height 24
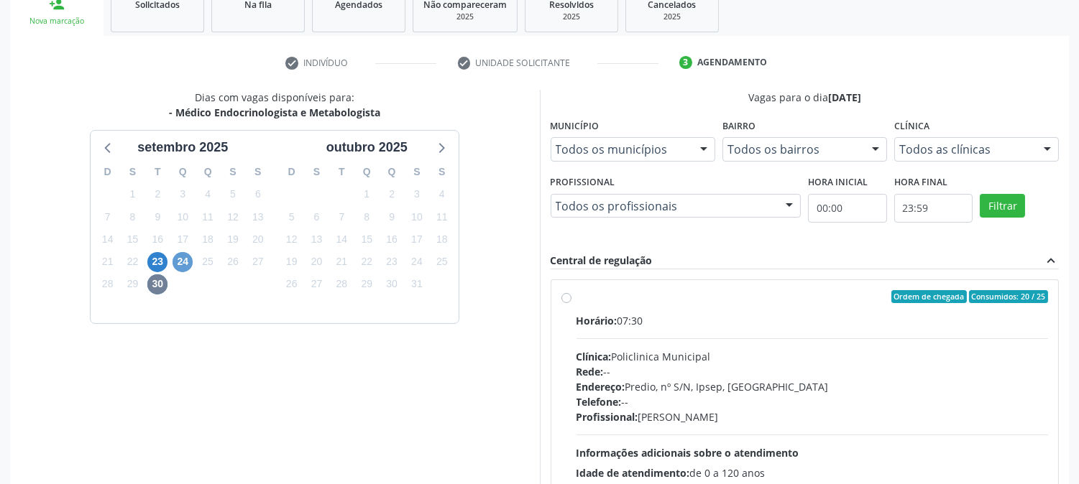
click at [173, 257] on div "24" at bounding box center [182, 262] width 25 height 22
click at [176, 257] on span "24" at bounding box center [183, 262] width 20 height 20
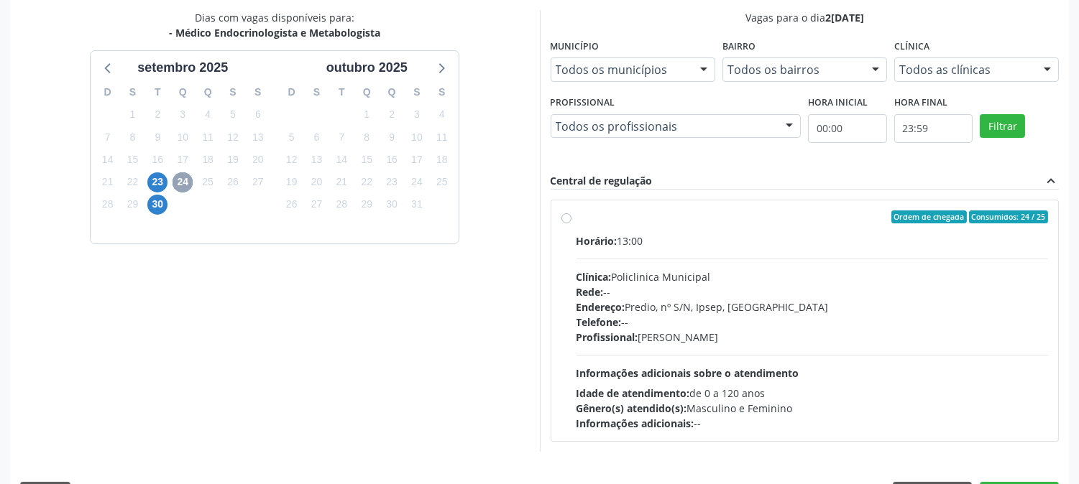
scroll to position [348, 0]
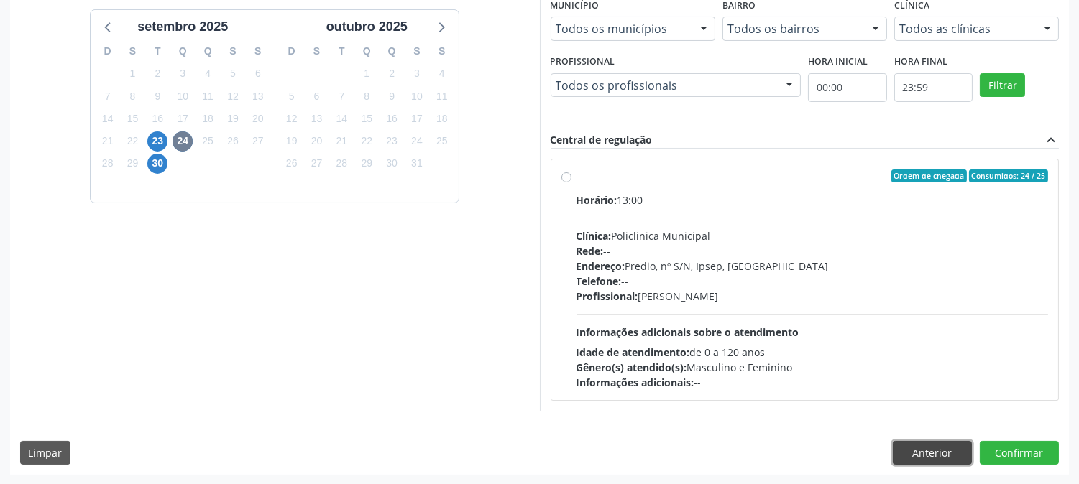
click at [918, 451] on button "Anterior" at bounding box center [932, 453] width 79 height 24
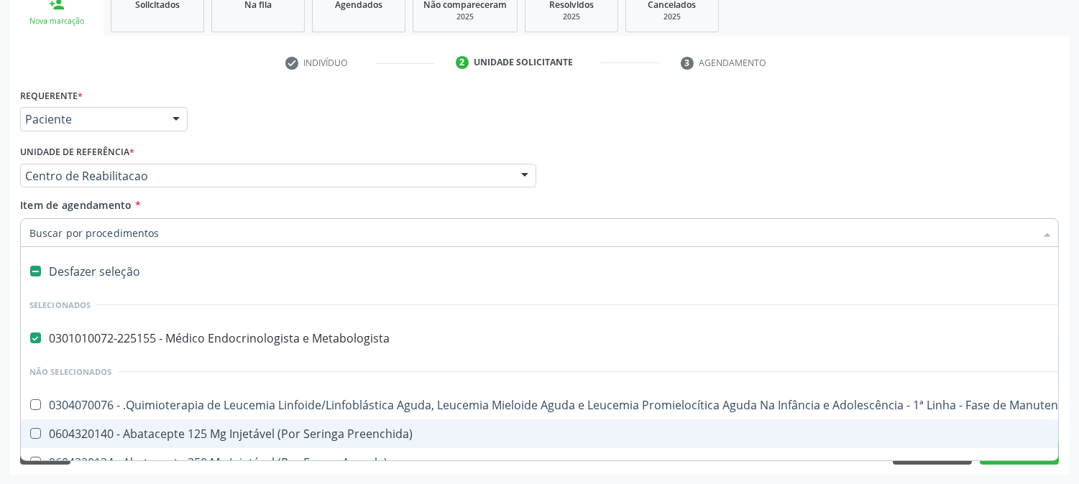
click at [171, 333] on div "0301010072-225155 - Médico Endocrinologista e Metabologista" at bounding box center [588, 339] width 1119 height 12
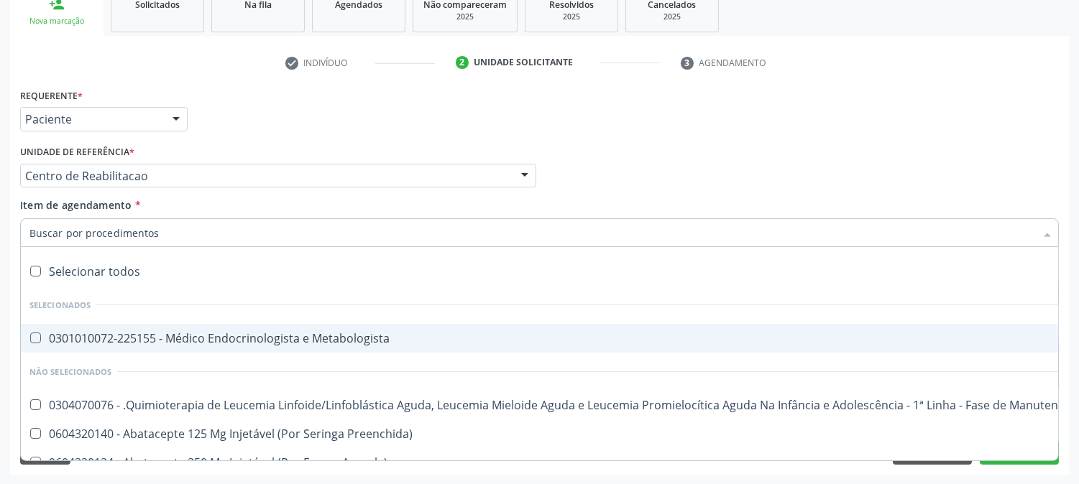
checkbox Metabologista "false"
click at [0, 313] on div "Acompanhamento Acompanhe a situação das marcações correntes e finalizadas Relat…" at bounding box center [539, 168] width 1079 height 633
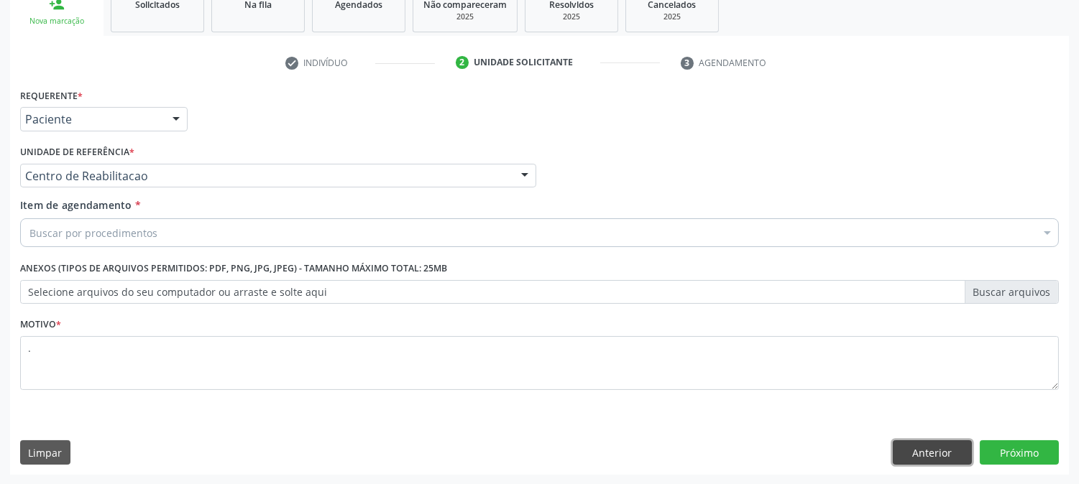
click at [907, 443] on button "Anterior" at bounding box center [932, 453] width 79 height 24
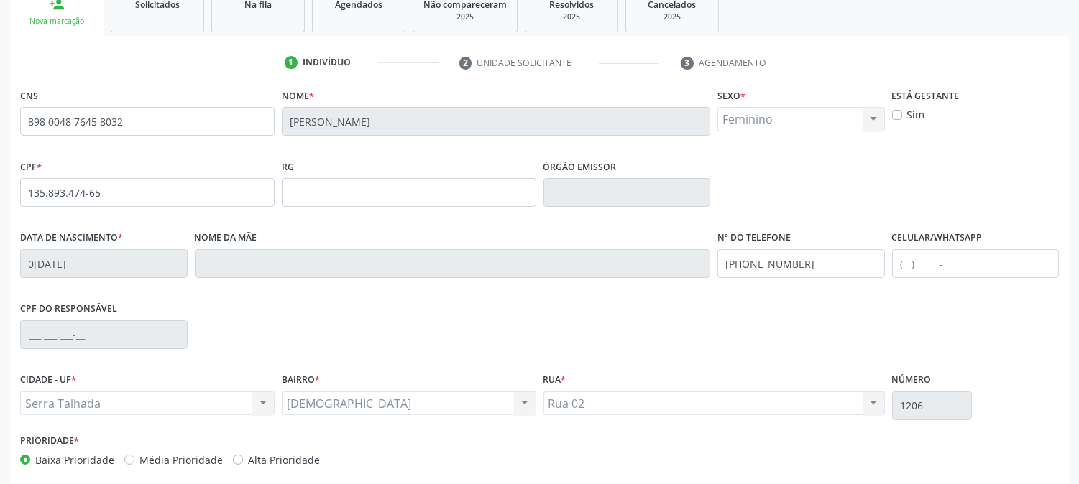
scroll to position [293, 0]
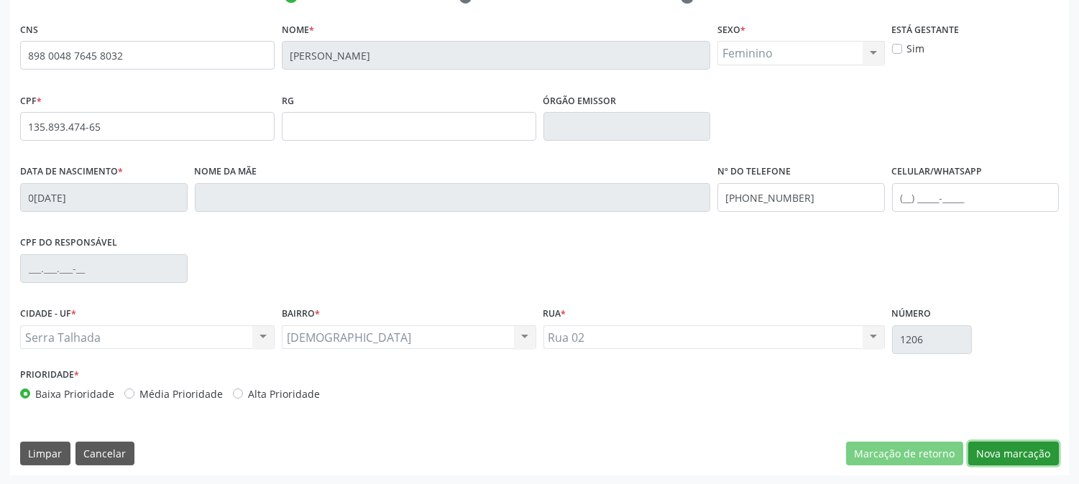
click at [1030, 458] on button "Nova marcação" at bounding box center [1013, 454] width 91 height 24
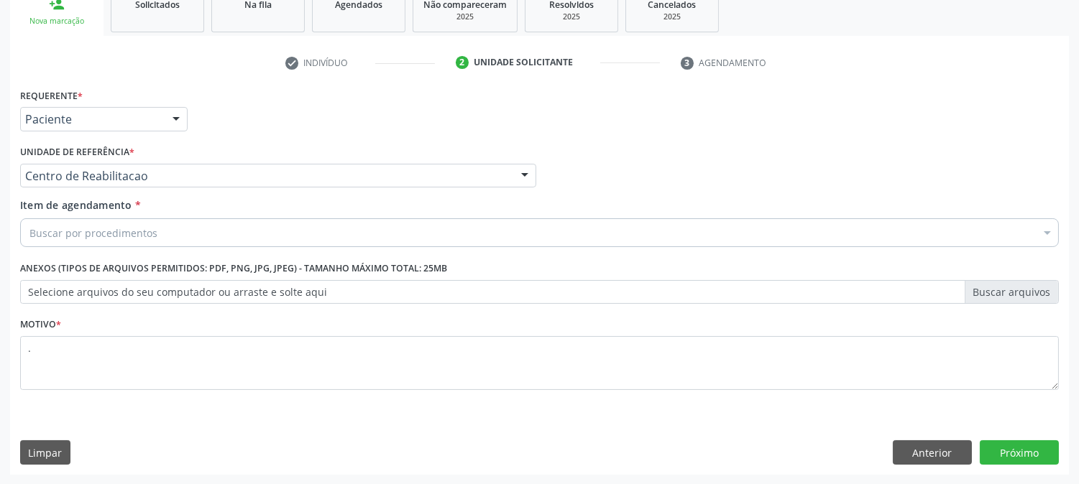
click at [178, 124] on div at bounding box center [176, 120] width 22 height 24
click at [668, 190] on div "Profissional Solicitante Por favor, selecione a Unidade de Atendimento primeiro…" at bounding box center [540, 170] width 1046 height 56
click at [254, 236] on div "Buscar por procedimentos" at bounding box center [539, 233] width 1039 height 29
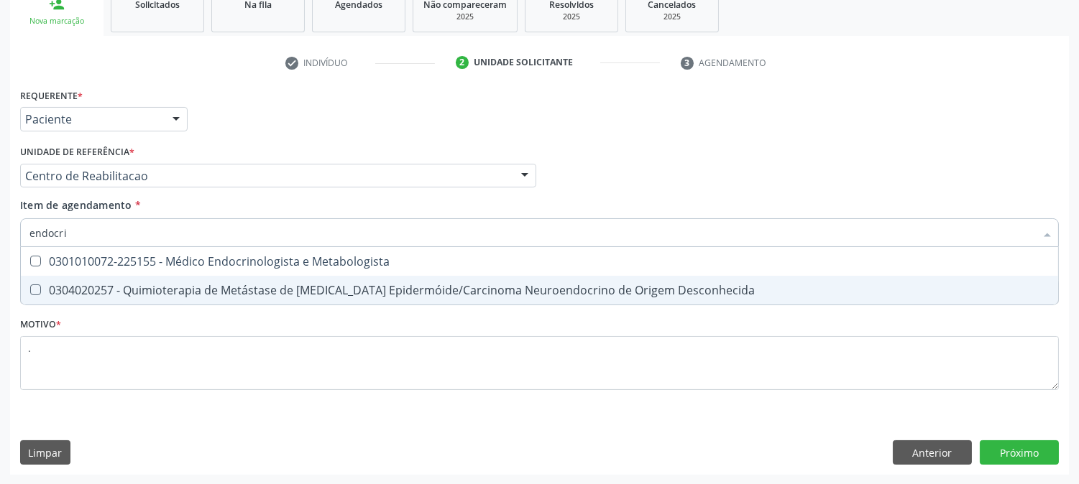
type input "endocrin"
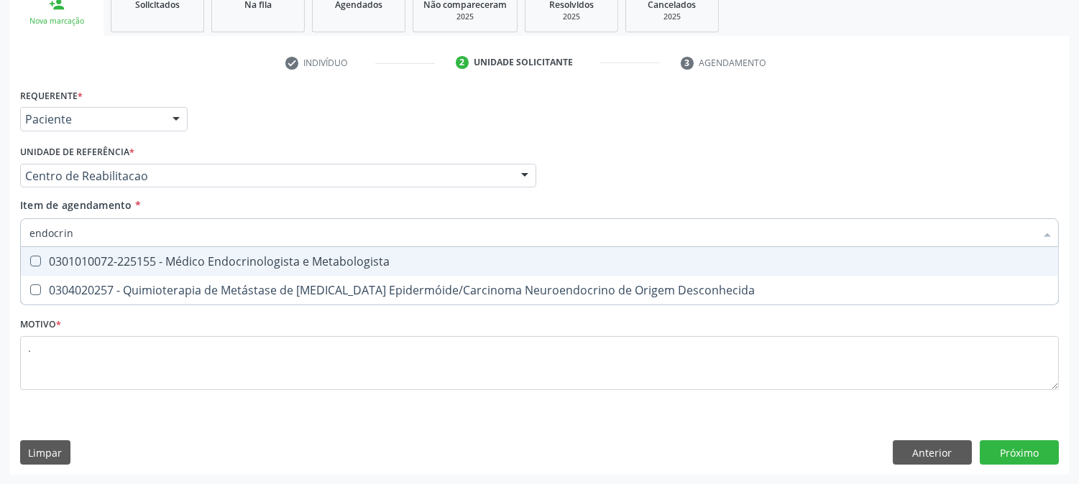
click at [261, 256] on div "0301010072-225155 - Médico Endocrinologista e Metabologista" at bounding box center [539, 262] width 1020 height 12
checkbox Metabologista "true"
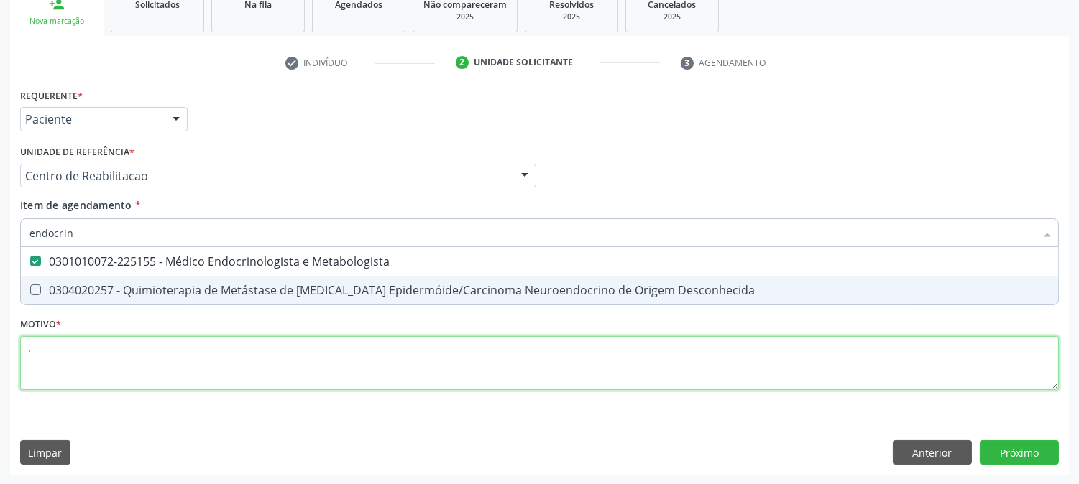
click at [291, 367] on div "Requerente * Paciente Profissional de Saúde Paciente Nenhum resultado encontrad…" at bounding box center [539, 248] width 1039 height 326
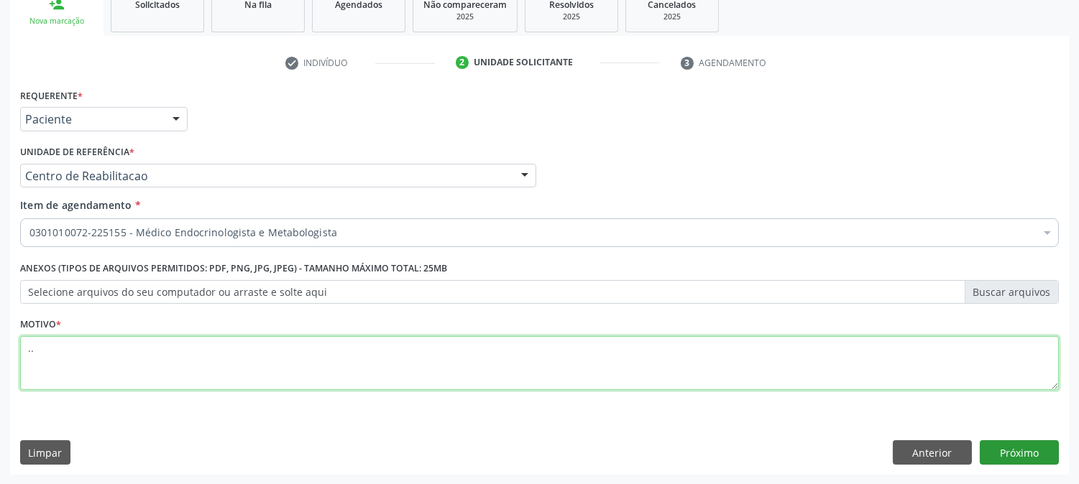
type textarea ".."
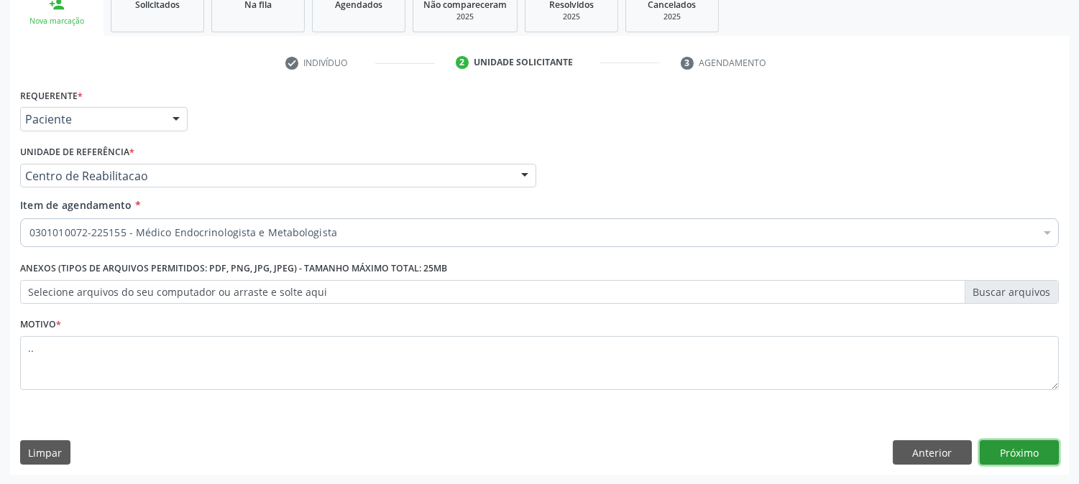
click at [1023, 450] on button "Próximo" at bounding box center [1019, 453] width 79 height 24
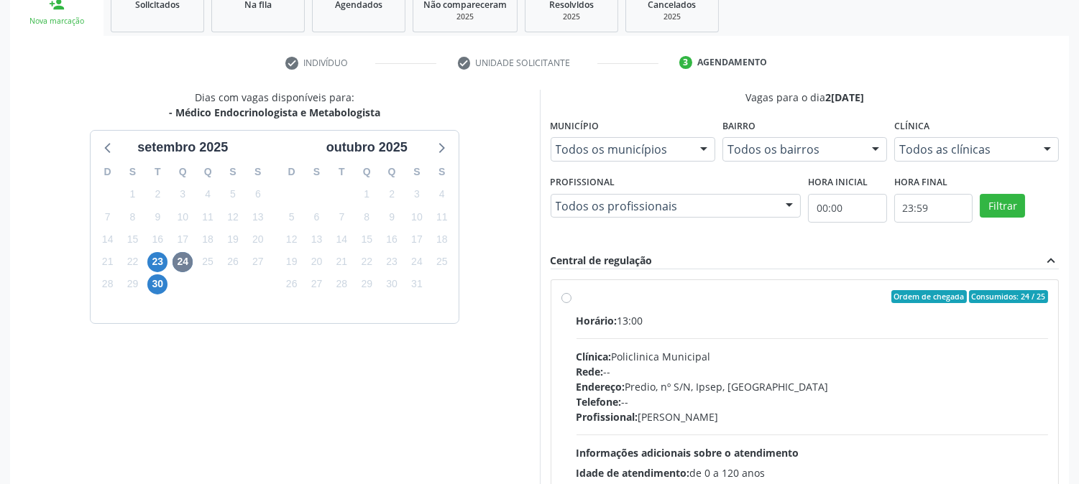
click at [1012, 450] on div "Horário: 13:00 Clínica: Policlinica Municipal Rede: -- Endereço: Predio, nº S/N…" at bounding box center [812, 412] width 472 height 198
click at [571, 303] on input "Ordem de chegada Consumidos: 24 / 25 Horário: 13:00 Clínica: Policlinica Munici…" at bounding box center [566, 296] width 10 height 13
radio input "true"
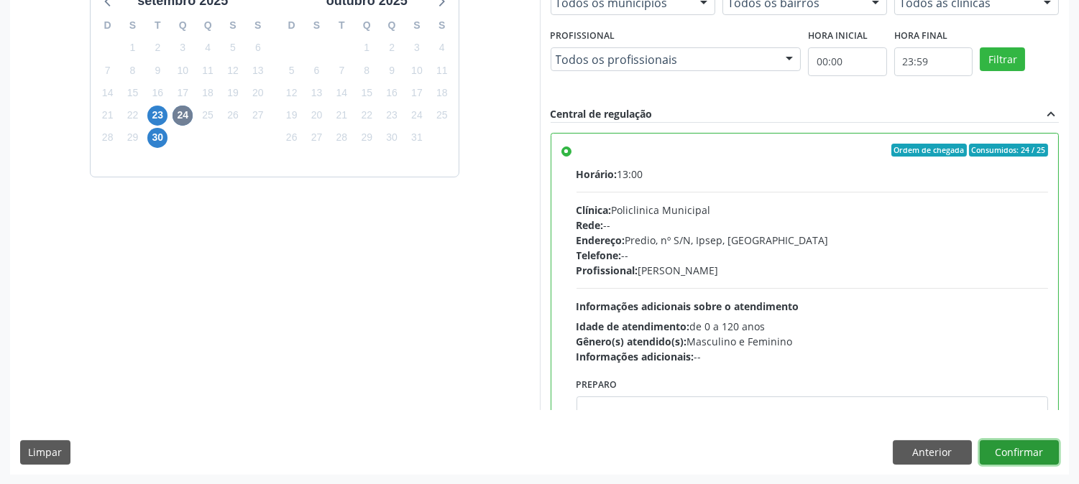
click at [1007, 449] on button "Confirmar" at bounding box center [1019, 453] width 79 height 24
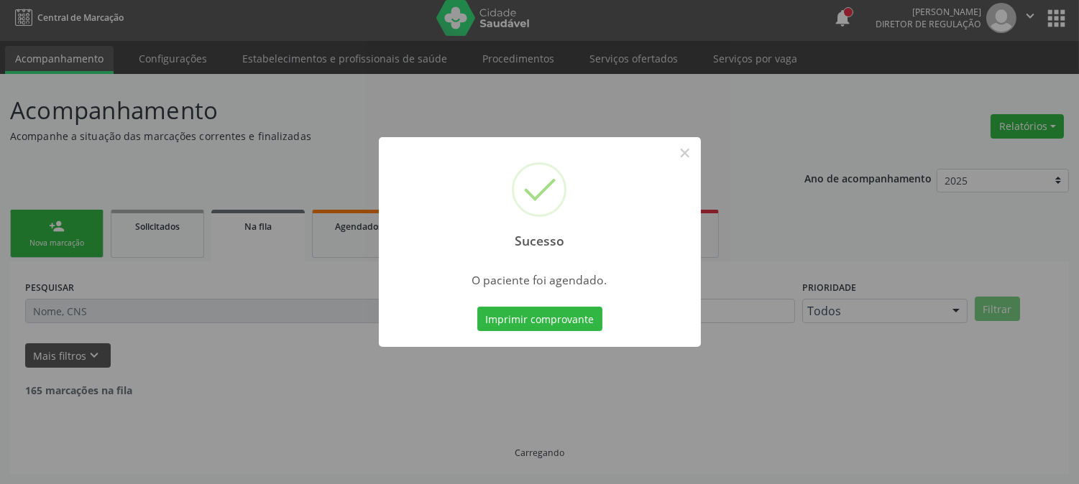
scroll to position [0, 0]
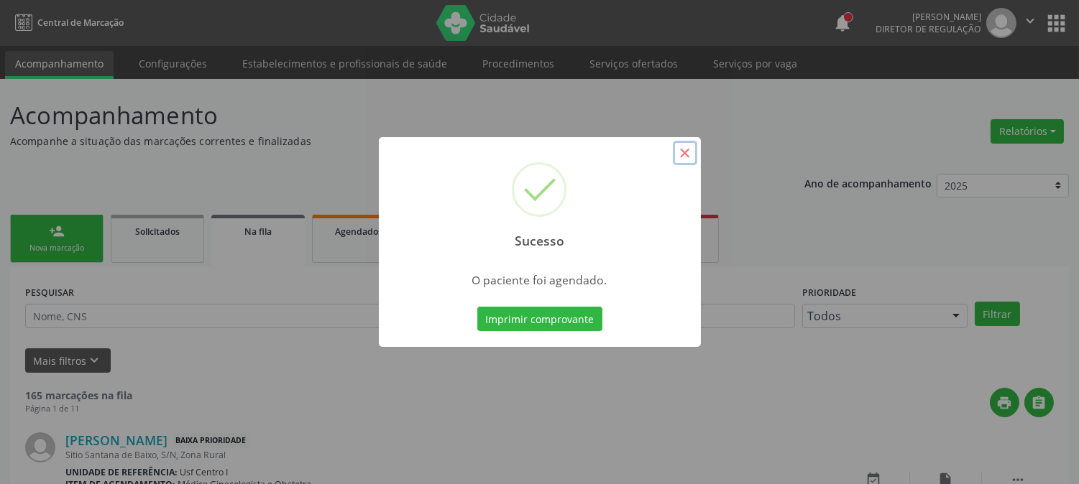
click at [687, 155] on button "×" at bounding box center [685, 153] width 24 height 24
